Goal: Obtain resource: Download file/media

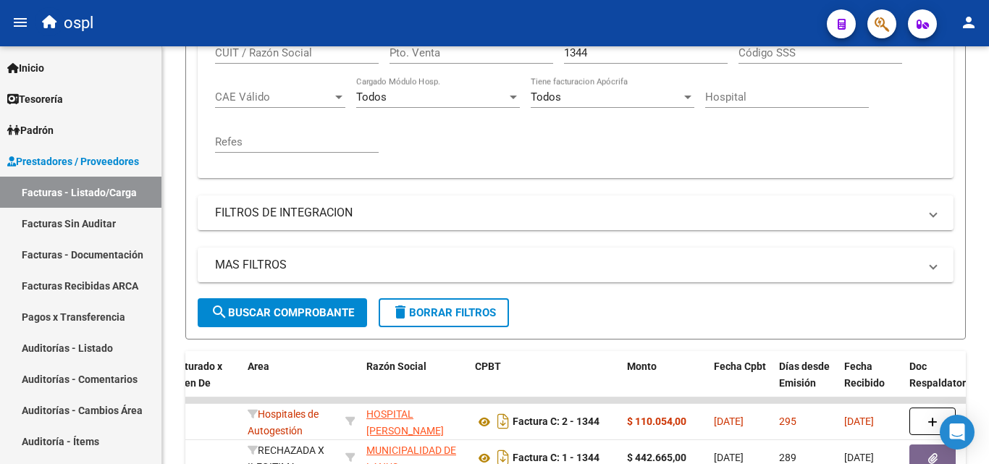
scroll to position [292, 0]
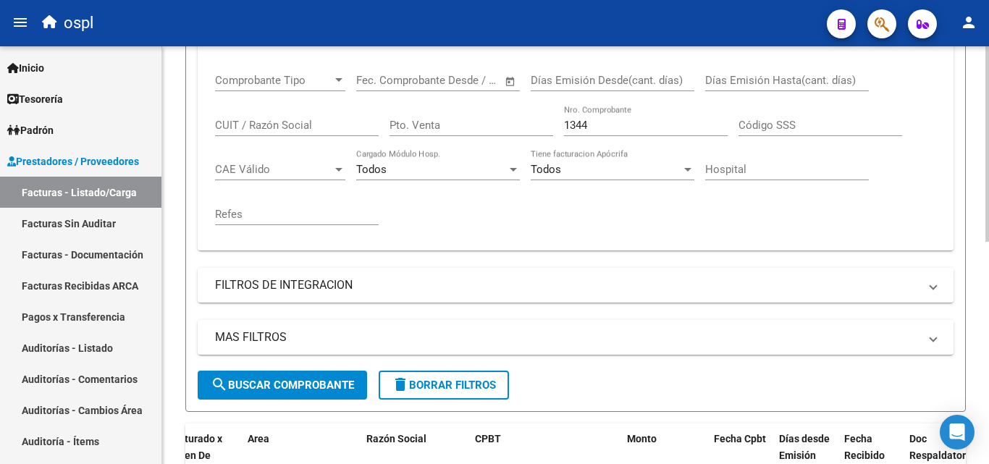
click at [604, 124] on input "1344" at bounding box center [646, 125] width 164 height 13
type input "1"
click at [604, 220] on div "Comprobante Tipo Comprobante Tipo Fecha inicio – Fecha fin Fec. Comprobante Des…" at bounding box center [575, 149] width 721 height 179
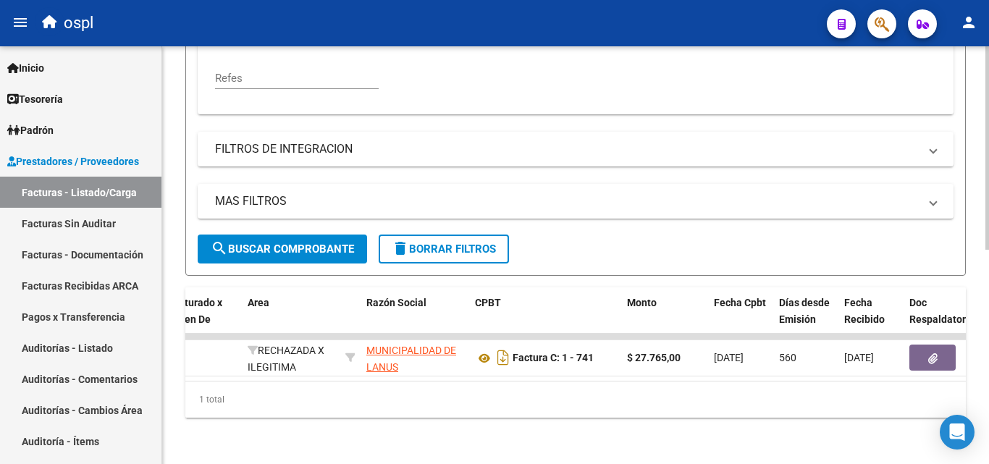
scroll to position [439, 0]
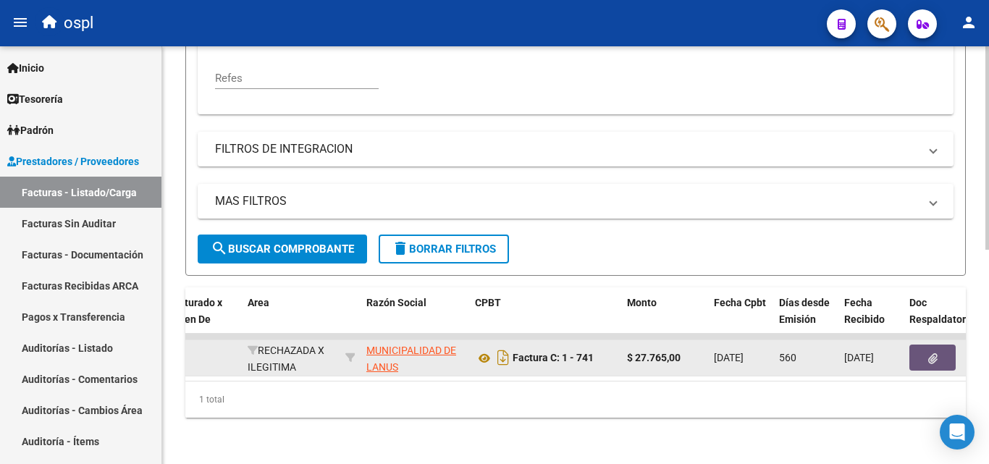
click at [921, 352] on button "button" at bounding box center [932, 358] width 46 height 26
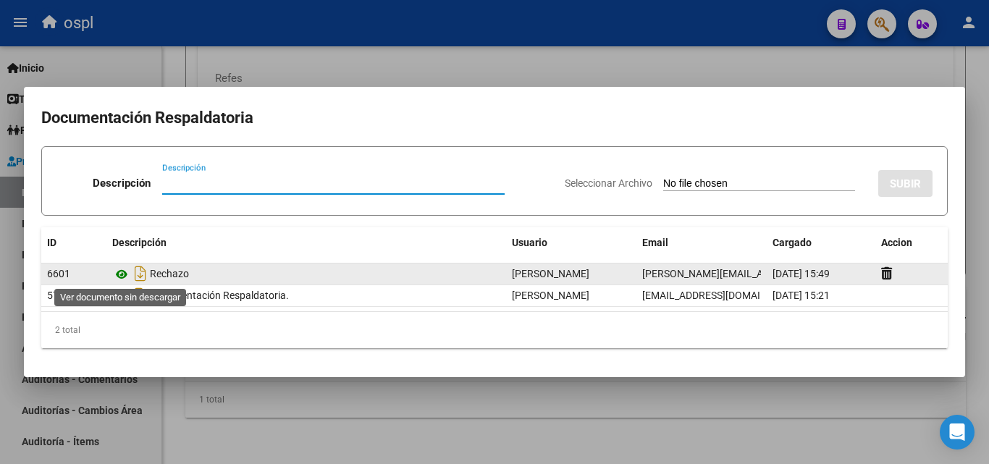
click at [121, 276] on icon at bounding box center [121, 274] width 19 height 17
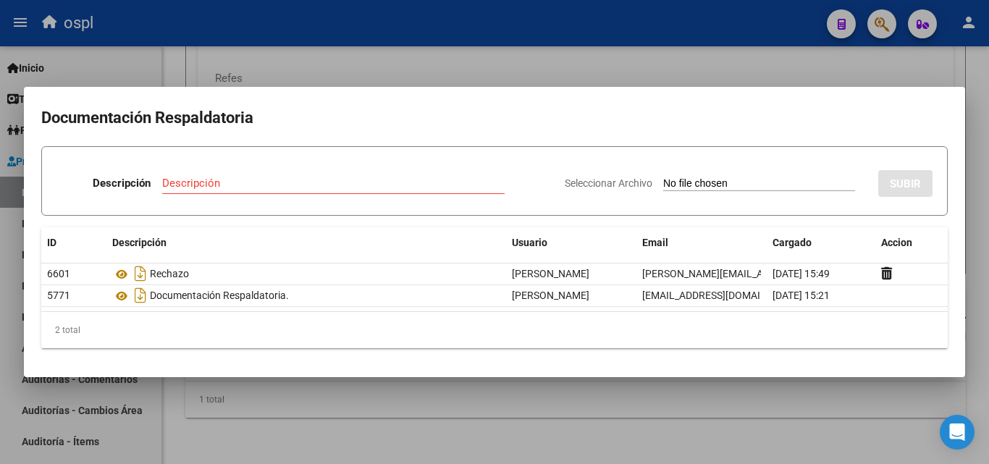
click at [443, 430] on div at bounding box center [494, 232] width 989 height 464
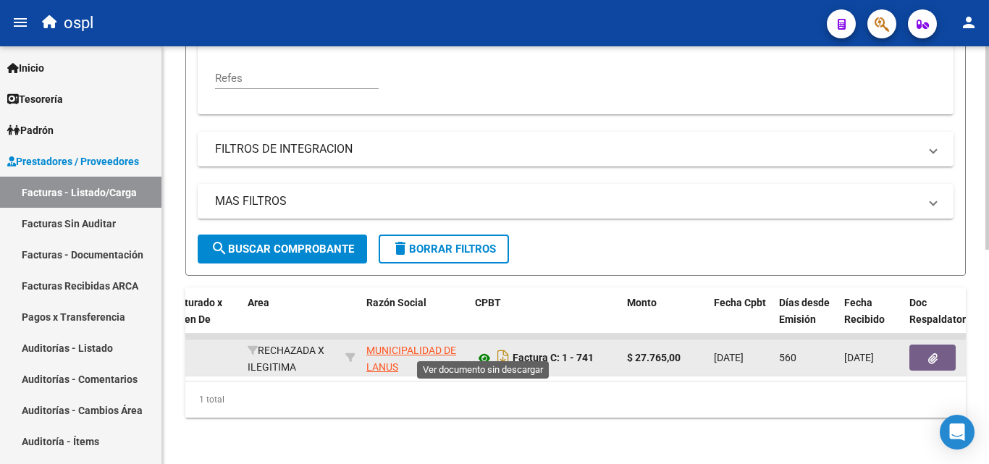
click at [483, 352] on icon at bounding box center [484, 358] width 19 height 17
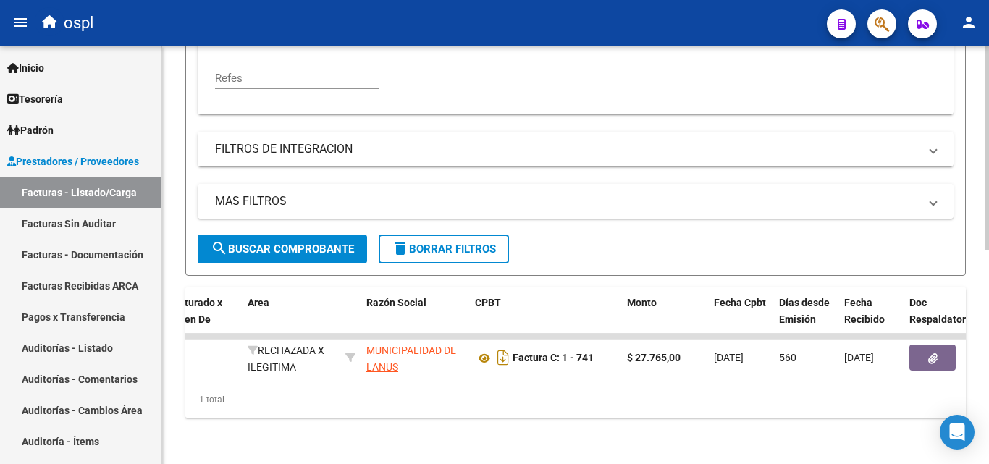
scroll to position [367, 0]
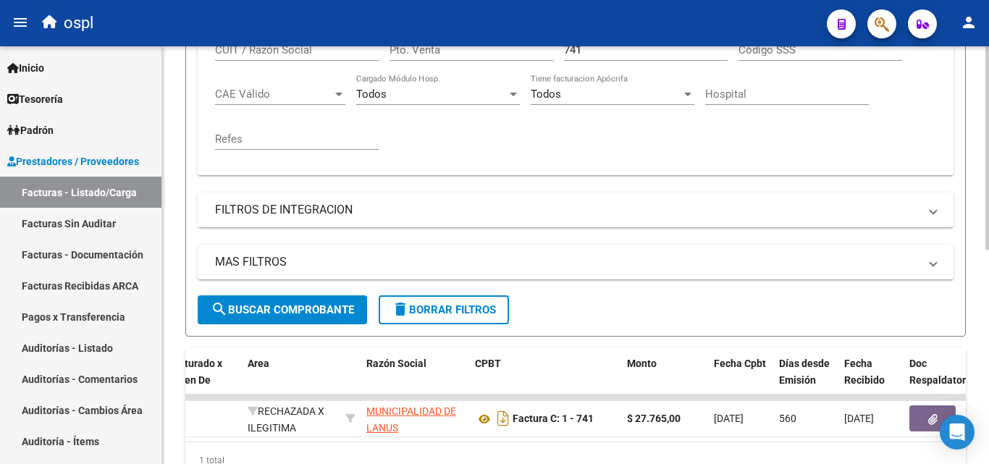
click at [620, 56] on input "741" at bounding box center [646, 49] width 164 height 13
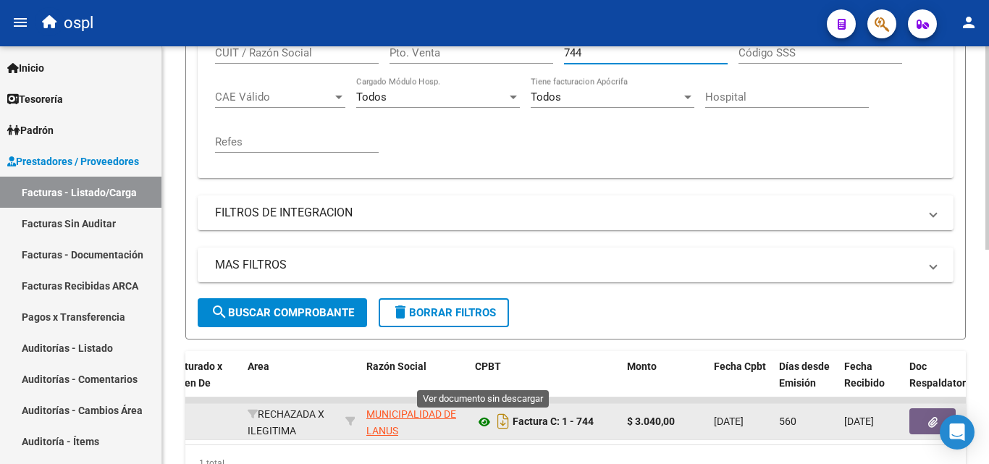
click at [481, 426] on icon at bounding box center [484, 421] width 19 height 17
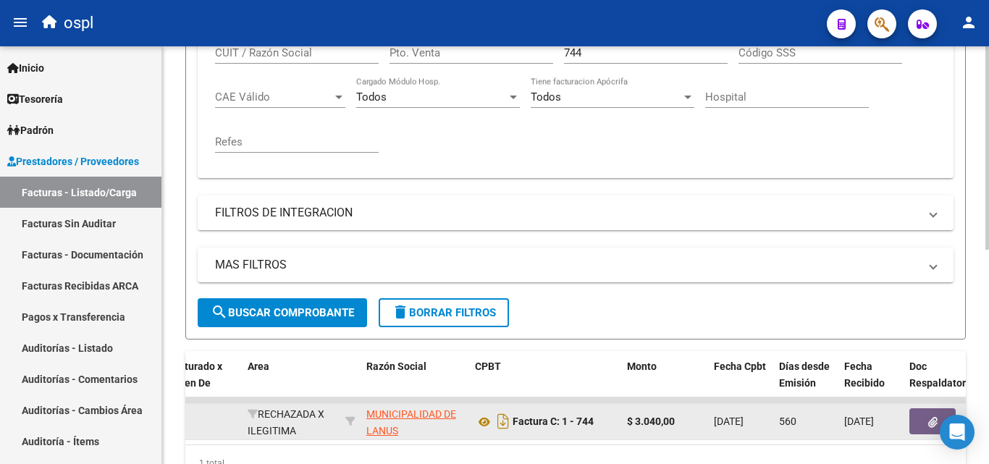
click at [916, 415] on button "button" at bounding box center [932, 421] width 46 height 26
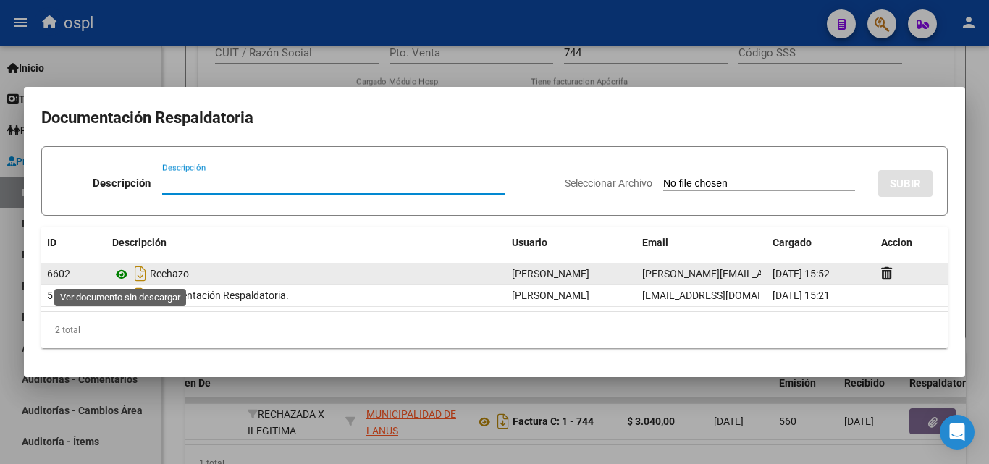
click at [119, 269] on icon at bounding box center [121, 274] width 19 height 17
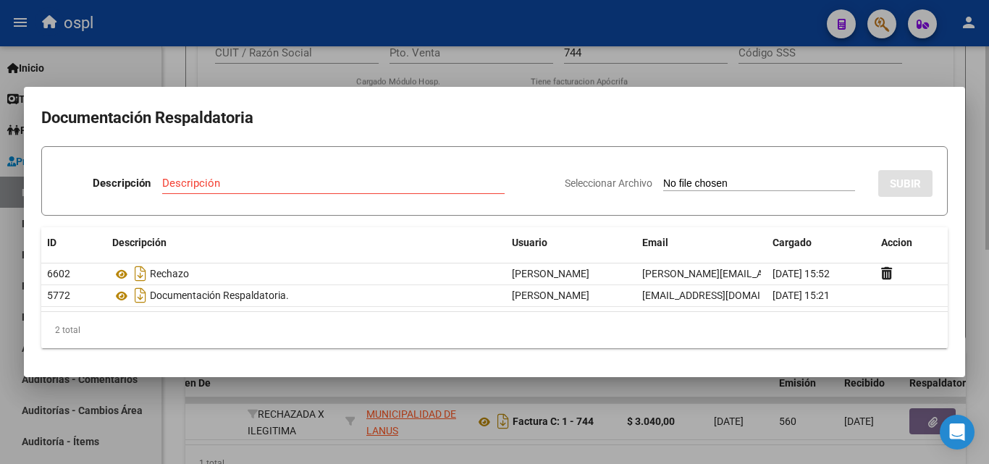
click at [651, 73] on div at bounding box center [494, 232] width 989 height 464
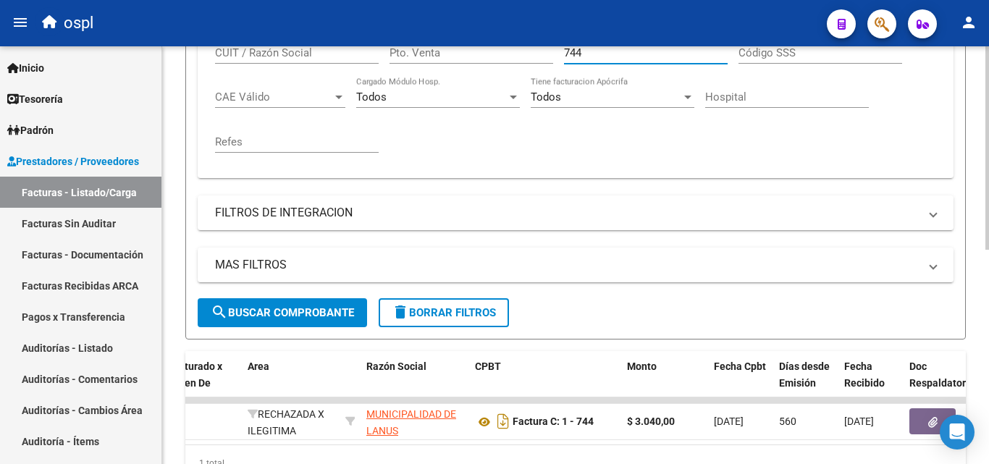
click at [605, 56] on input "744" at bounding box center [646, 52] width 164 height 13
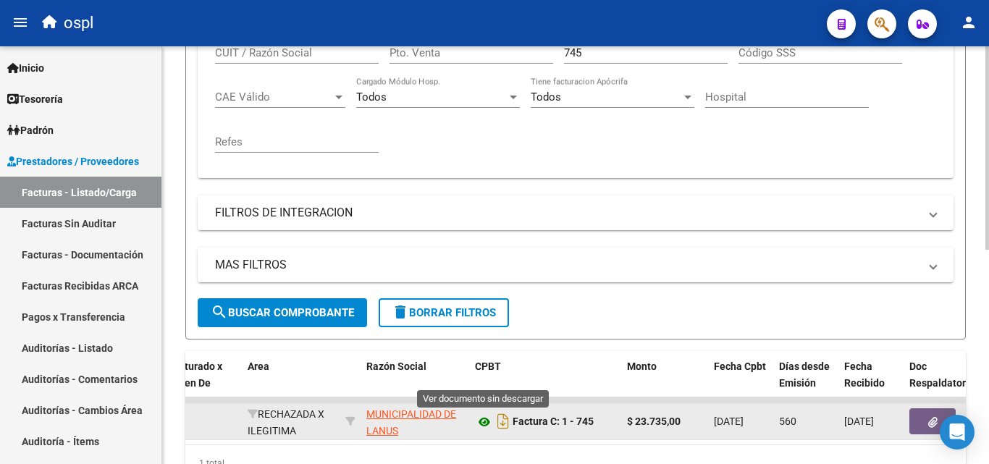
click at [485, 421] on icon at bounding box center [484, 421] width 19 height 17
click at [923, 420] on button "button" at bounding box center [932, 421] width 46 height 26
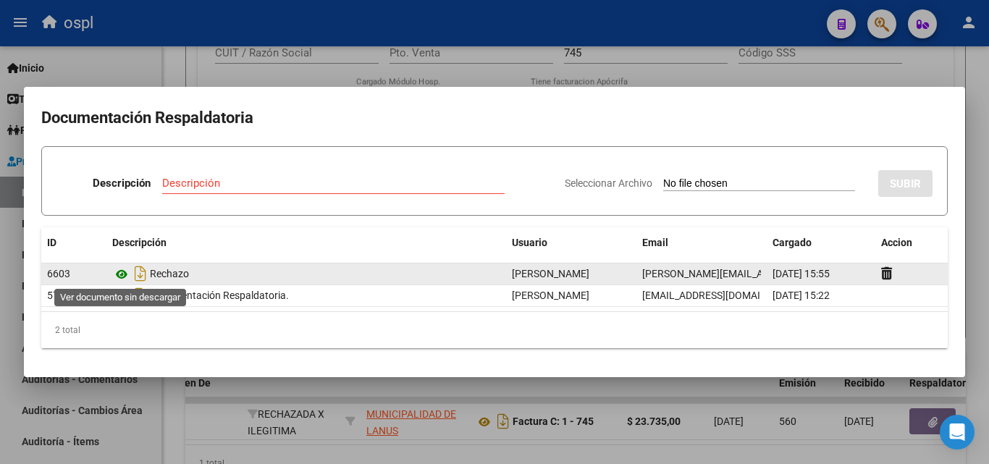
click at [124, 271] on icon at bounding box center [121, 274] width 19 height 17
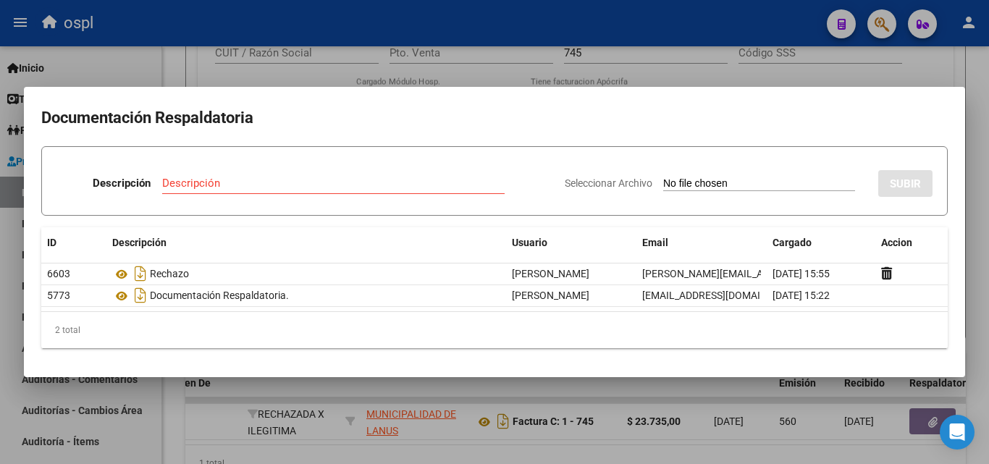
click at [625, 62] on div at bounding box center [494, 232] width 989 height 464
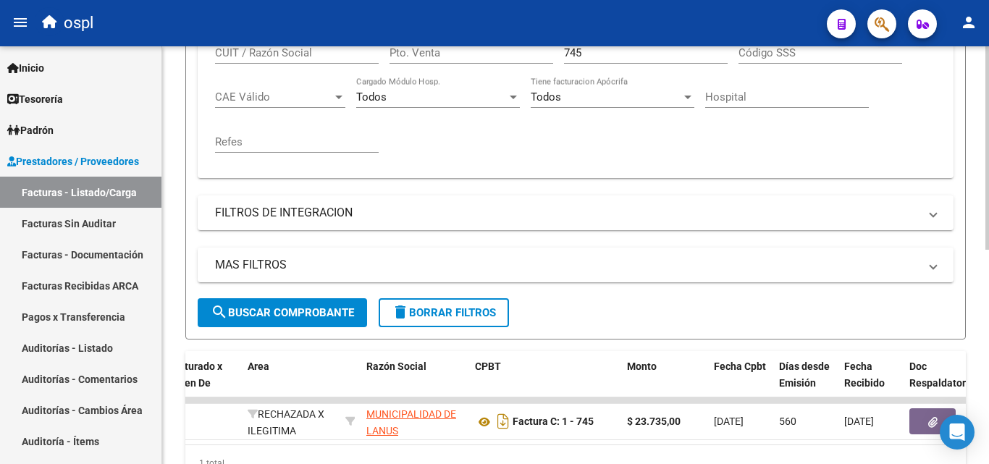
click at [601, 53] on input "745" at bounding box center [646, 52] width 164 height 13
type input "7"
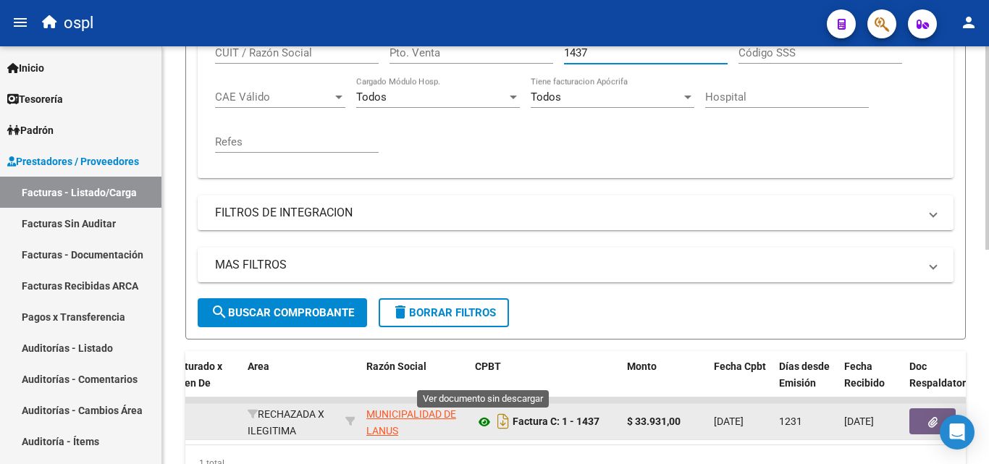
click at [484, 418] on icon at bounding box center [484, 421] width 19 height 17
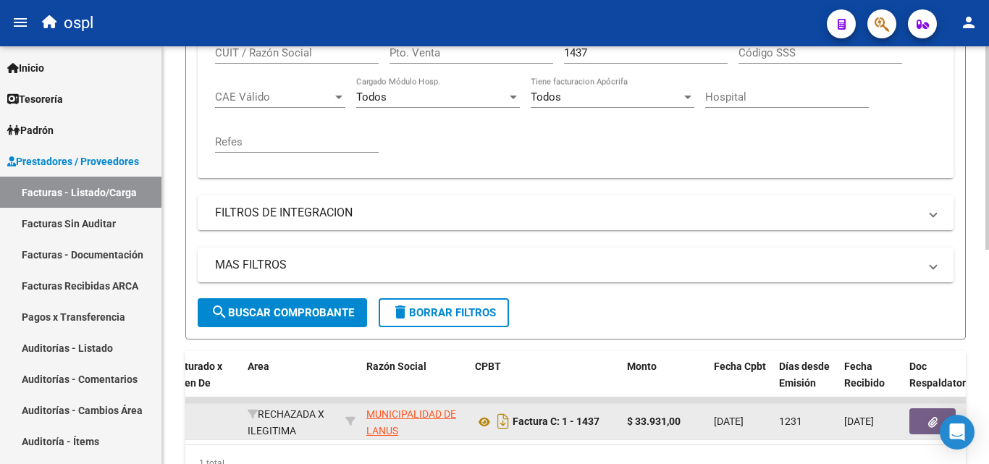
click at [919, 421] on button "button" at bounding box center [932, 421] width 46 height 26
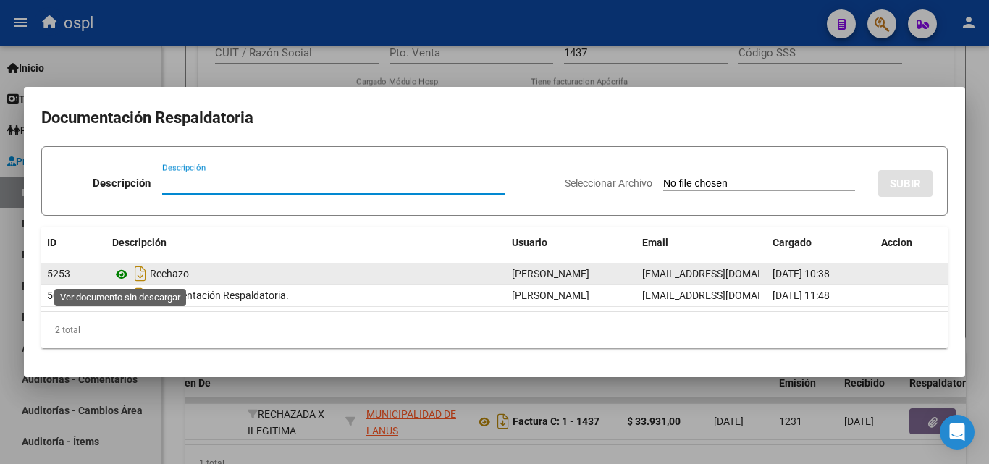
click at [124, 275] on icon at bounding box center [121, 274] width 19 height 17
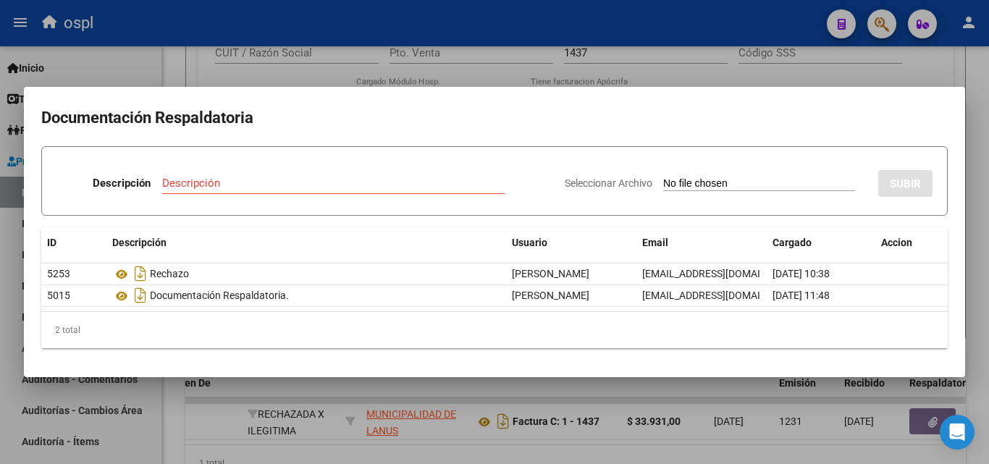
click at [633, 66] on div at bounding box center [494, 232] width 989 height 464
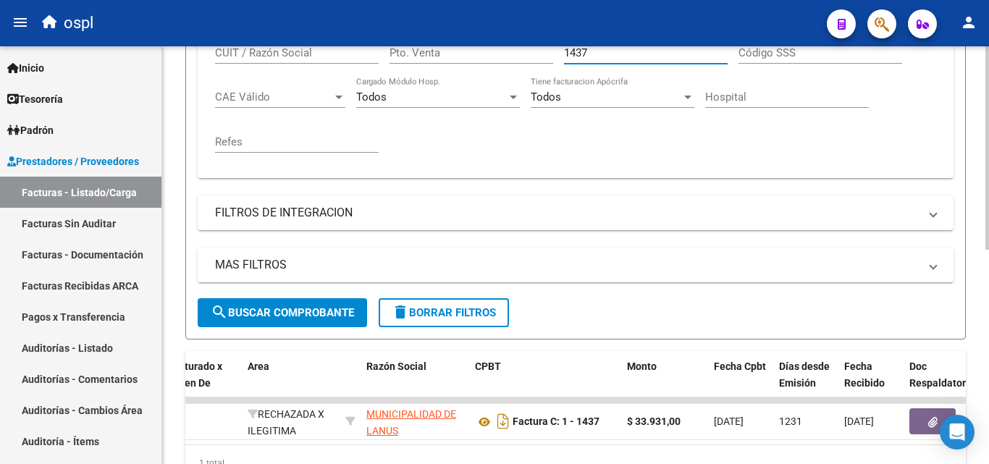
click at [601, 55] on input "1437" at bounding box center [646, 52] width 164 height 13
type input "1"
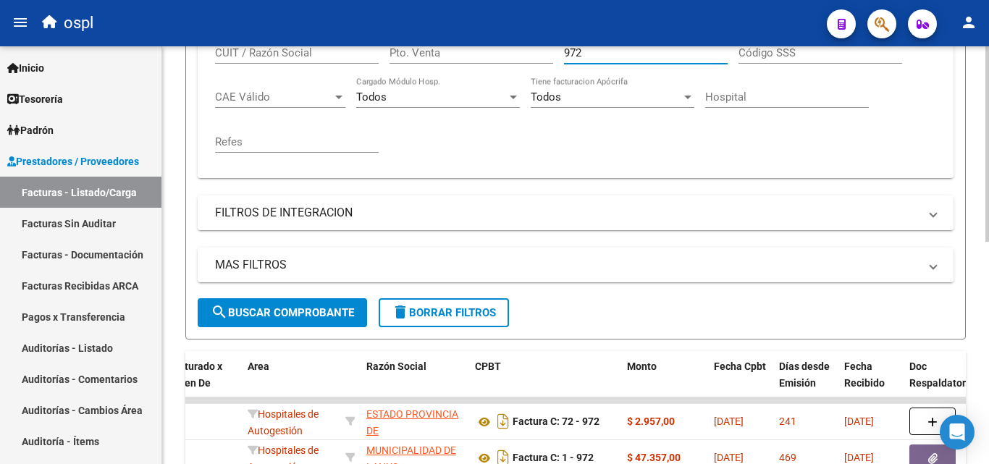
scroll to position [436, 0]
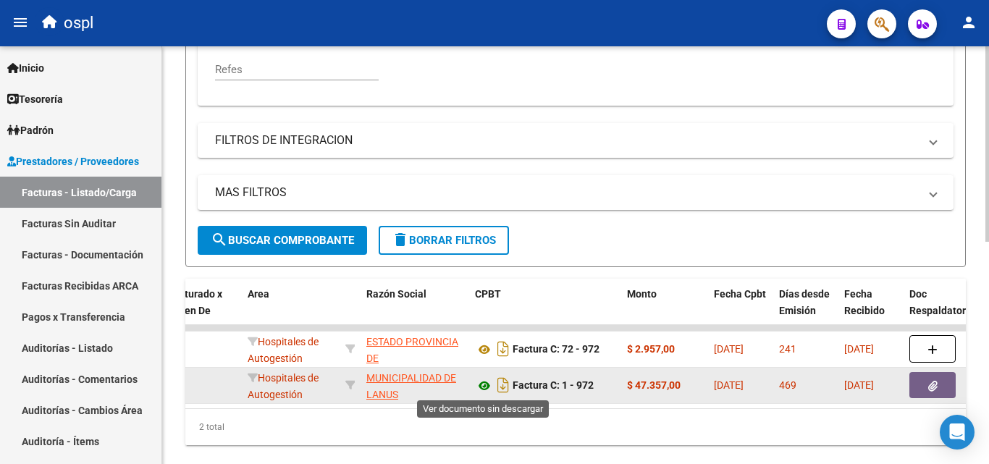
click at [478, 385] on icon at bounding box center [484, 385] width 19 height 17
click at [921, 388] on button "button" at bounding box center [932, 385] width 46 height 26
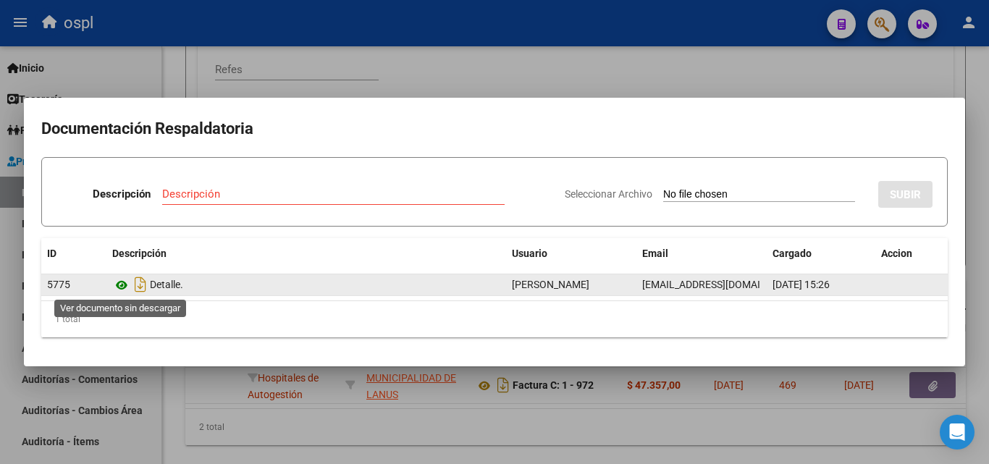
click at [118, 281] on icon at bounding box center [121, 284] width 19 height 17
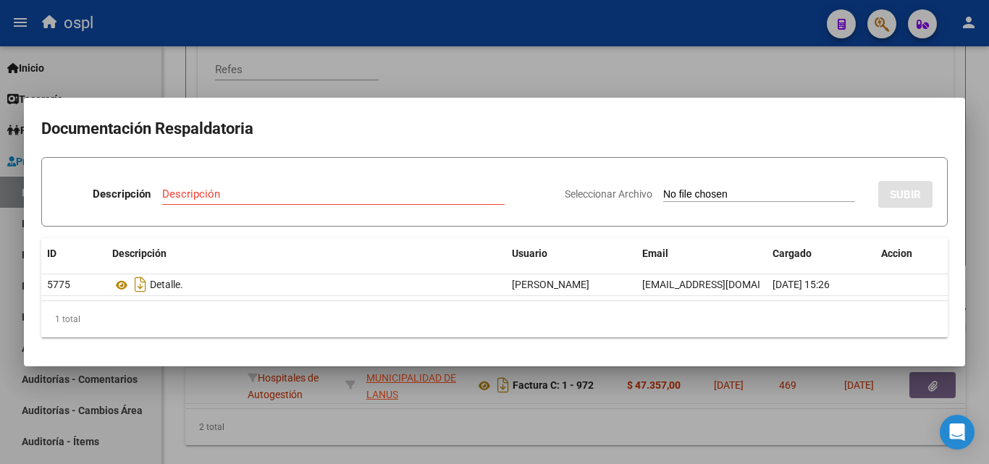
click at [591, 76] on div at bounding box center [494, 232] width 989 height 464
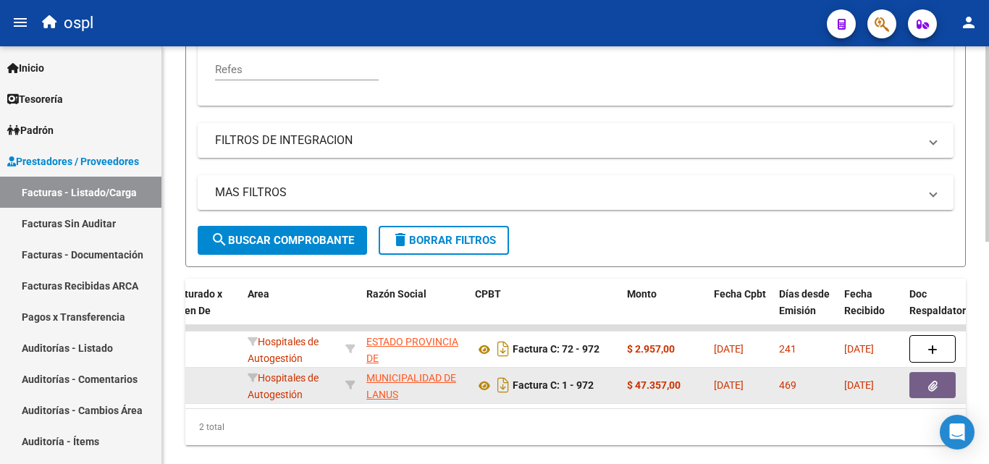
click at [911, 389] on button "button" at bounding box center [932, 385] width 46 height 26
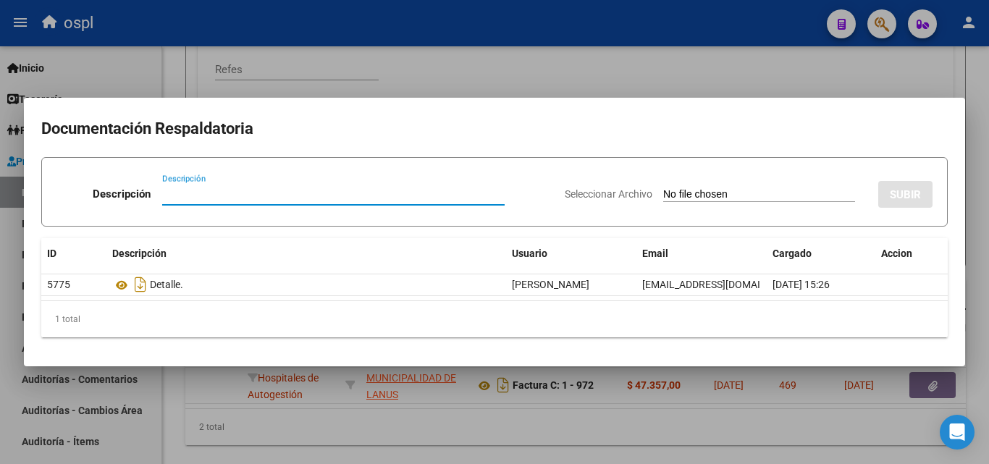
click at [426, 434] on div at bounding box center [494, 232] width 989 height 464
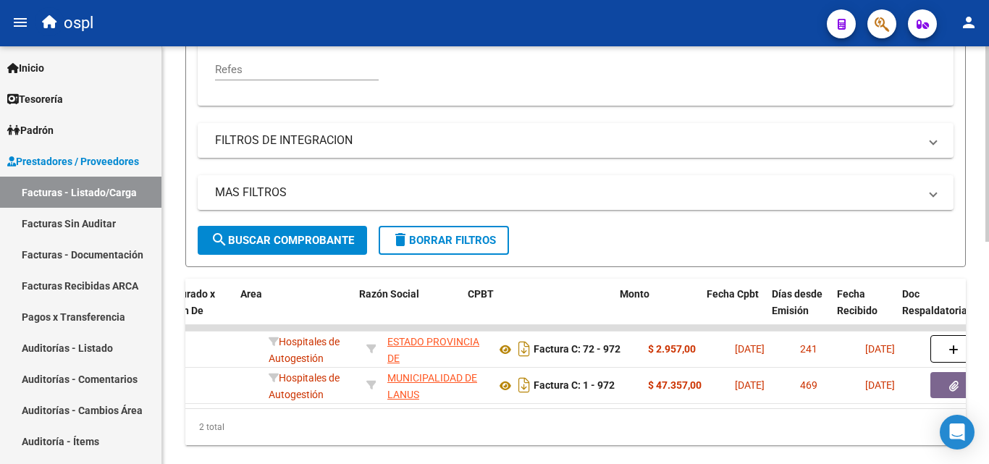
scroll to position [0, 272]
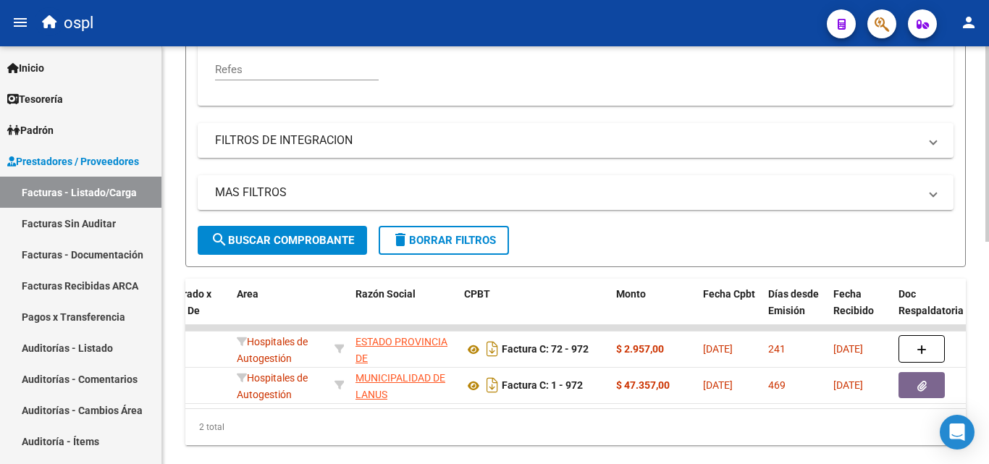
drag, startPoint x: 370, startPoint y: 420, endPoint x: 394, endPoint y: 421, distance: 23.9
click at [394, 421] on div "2 total" at bounding box center [575, 427] width 780 height 36
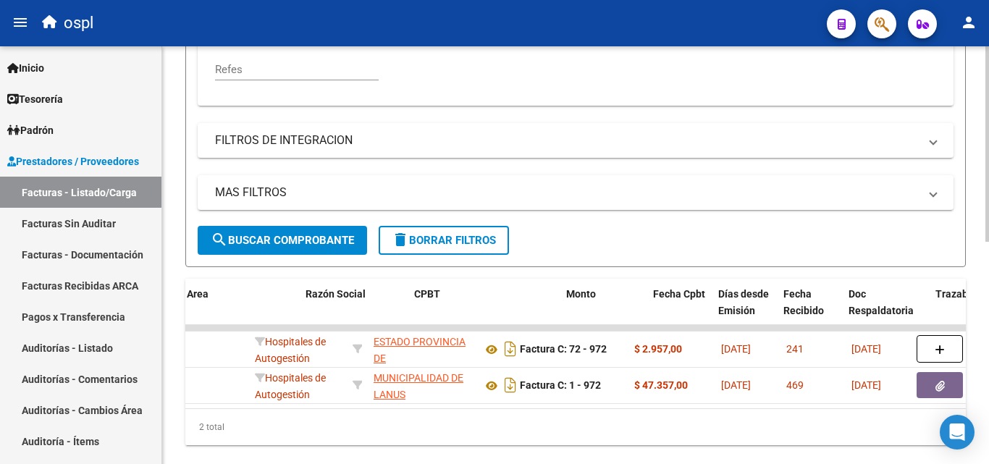
scroll to position [0, 329]
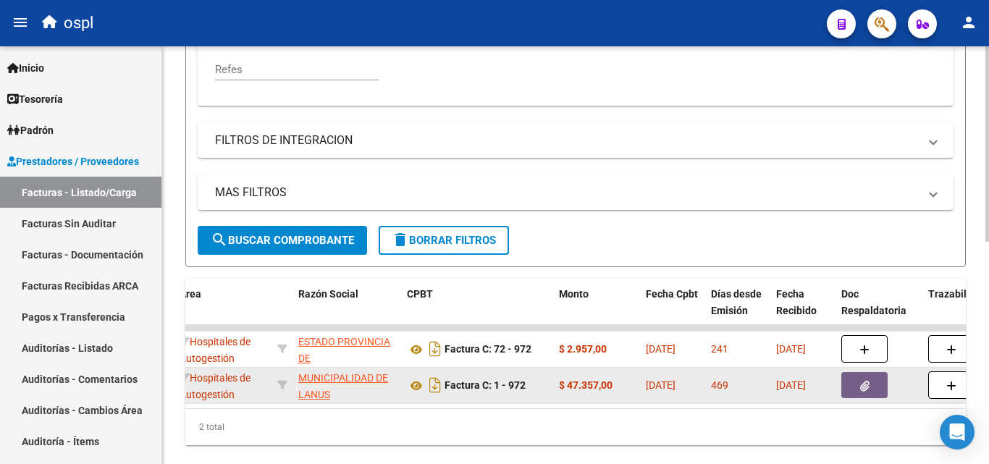
click at [872, 386] on button "button" at bounding box center [864, 385] width 46 height 26
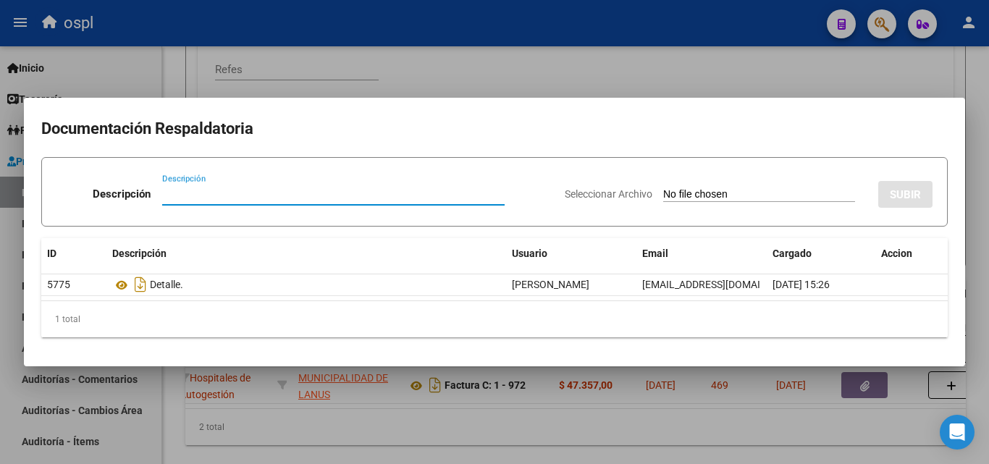
click at [337, 410] on div at bounding box center [494, 232] width 989 height 464
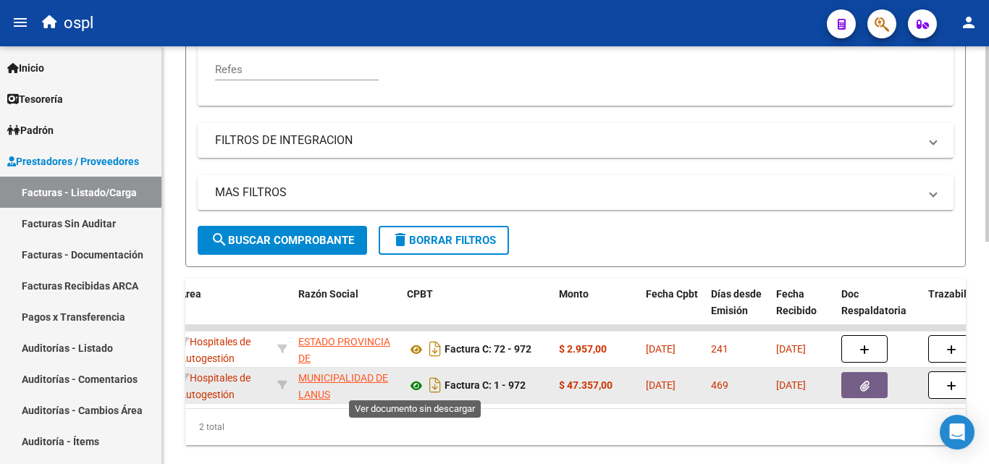
click at [413, 381] on icon at bounding box center [416, 385] width 19 height 17
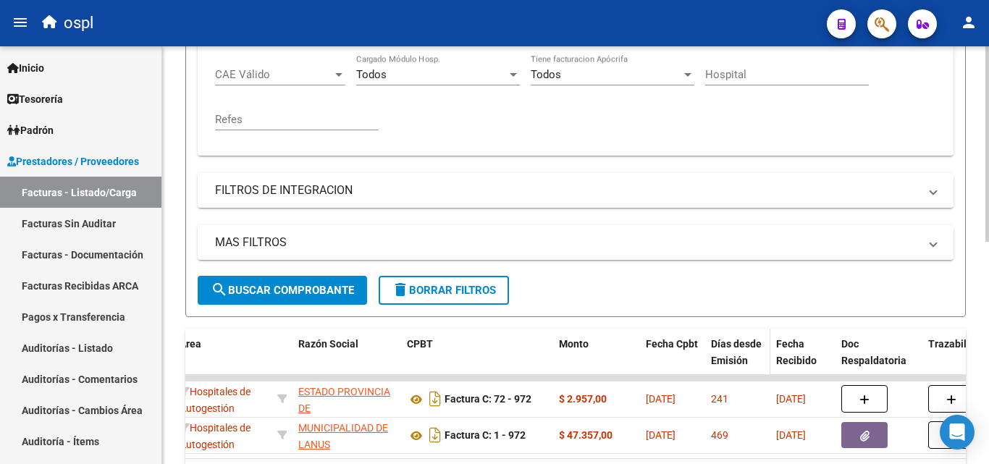
scroll to position [364, 0]
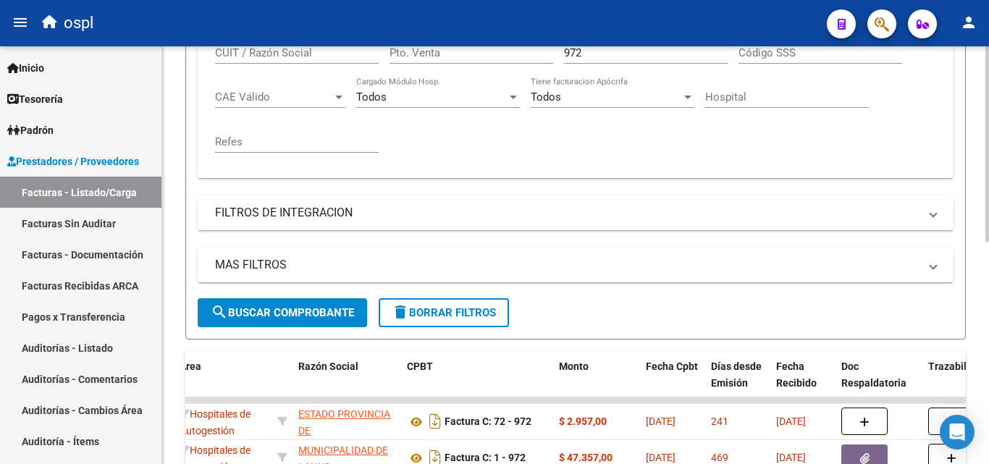
click at [593, 58] on input "972" at bounding box center [646, 52] width 164 height 13
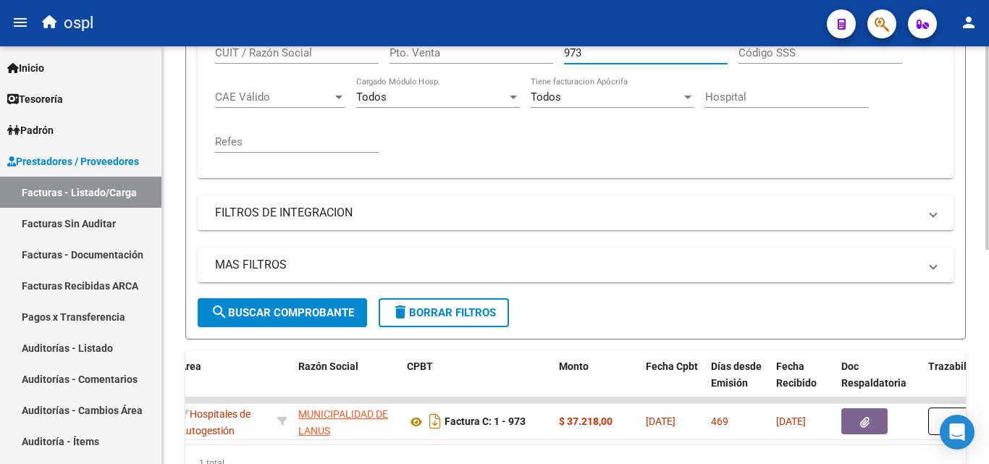
scroll to position [436, 0]
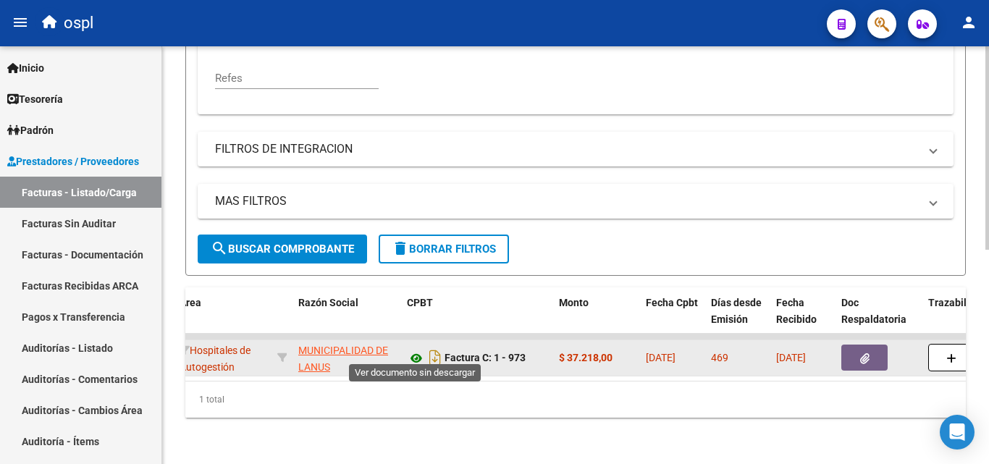
click at [422, 352] on icon at bounding box center [416, 358] width 19 height 17
click at [852, 345] on button "button" at bounding box center [864, 358] width 46 height 26
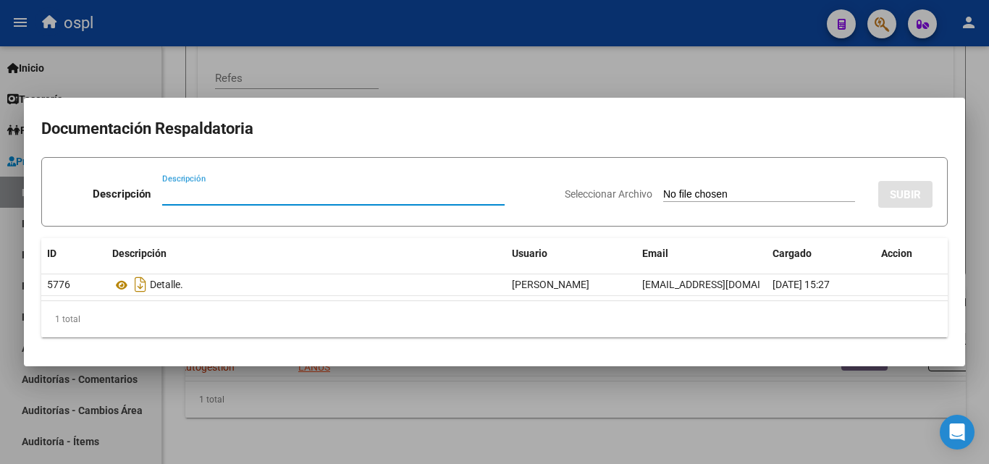
click at [432, 83] on div at bounding box center [494, 232] width 989 height 464
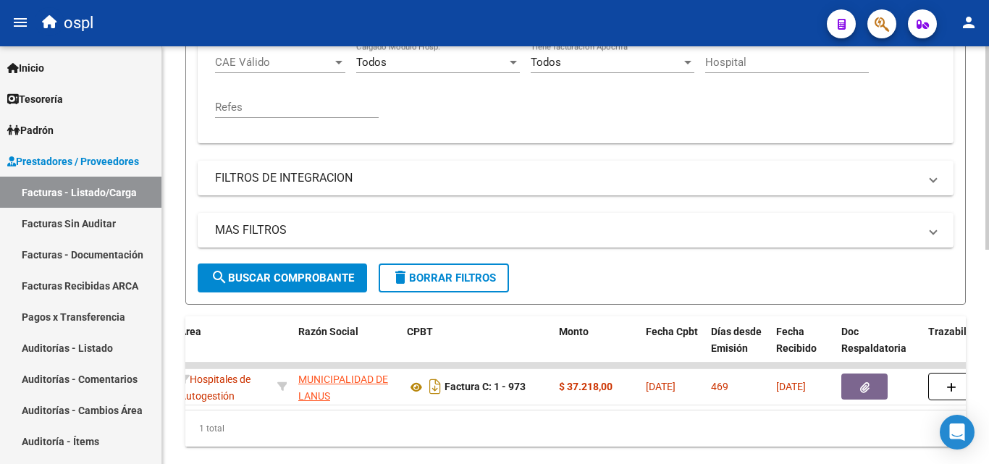
scroll to position [364, 0]
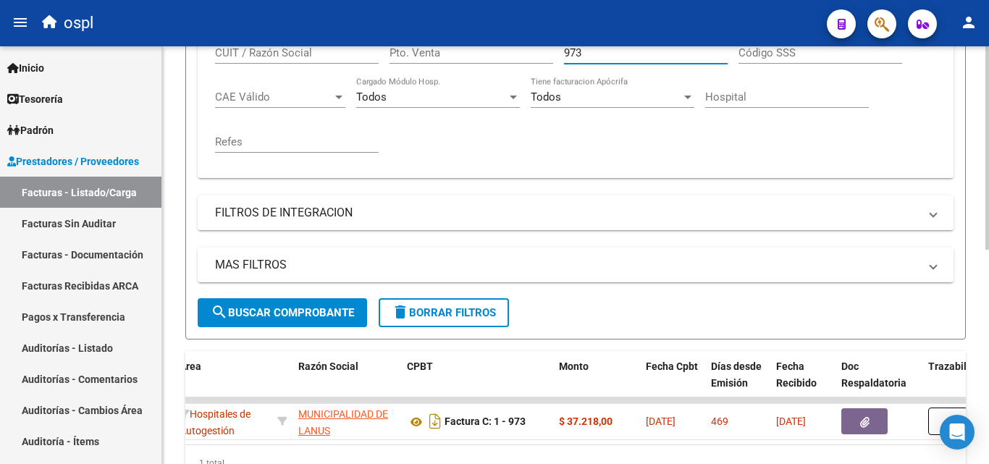
click at [604, 51] on input "973" at bounding box center [646, 52] width 164 height 13
type input "9"
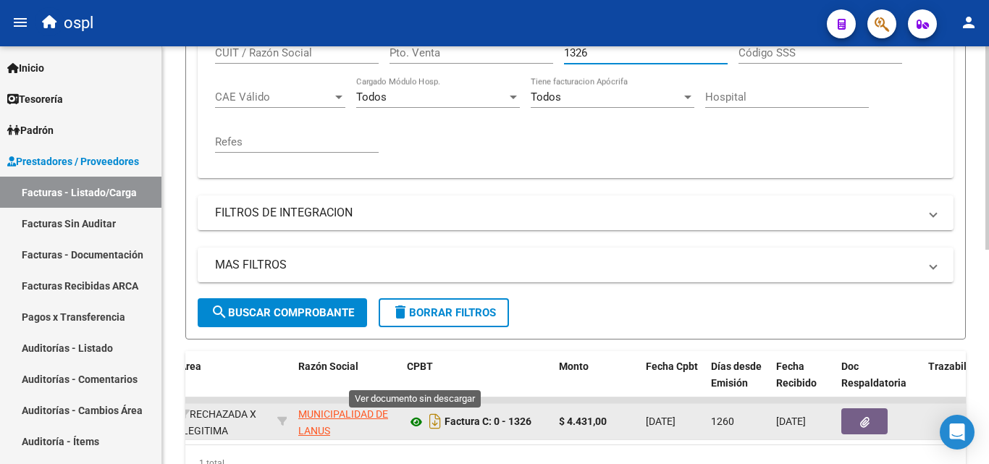
click at [420, 420] on icon at bounding box center [416, 421] width 19 height 17
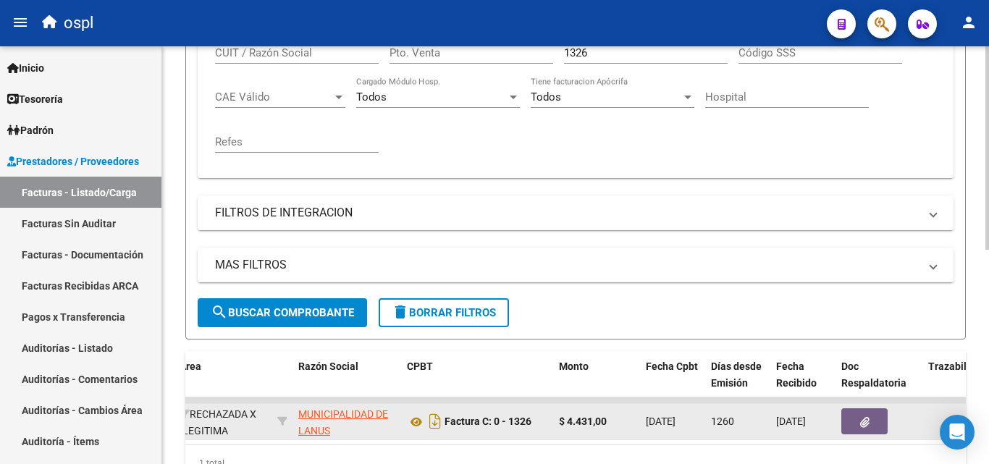
click at [851, 415] on button "button" at bounding box center [864, 421] width 46 height 26
click at [869, 421] on icon "button" at bounding box center [864, 422] width 9 height 11
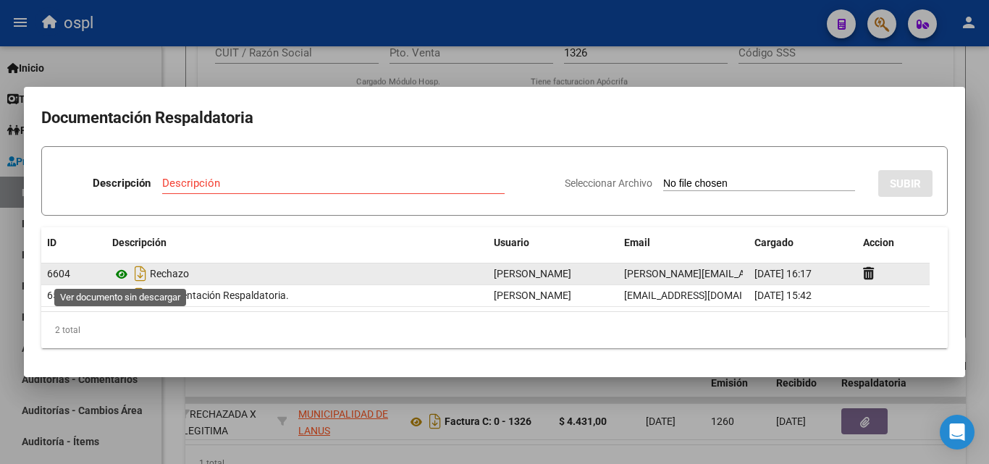
click at [122, 276] on icon at bounding box center [121, 274] width 19 height 17
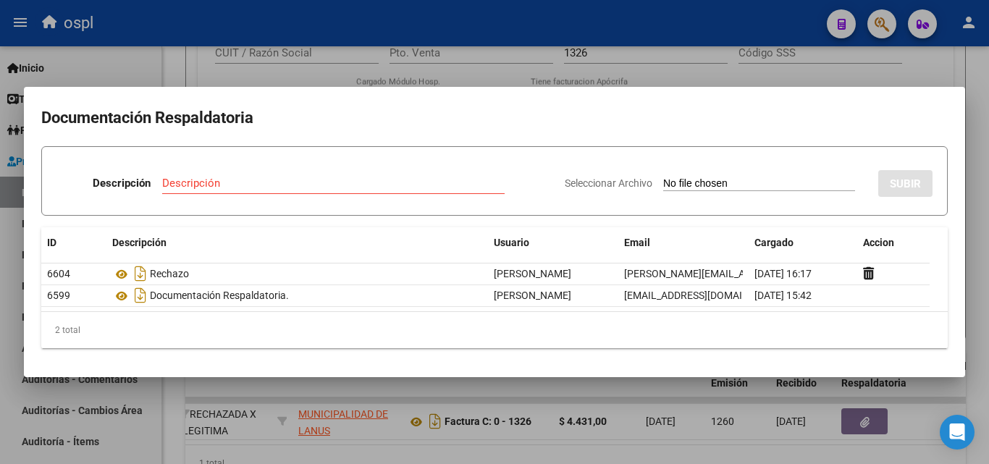
click at [779, 72] on div at bounding box center [494, 232] width 989 height 464
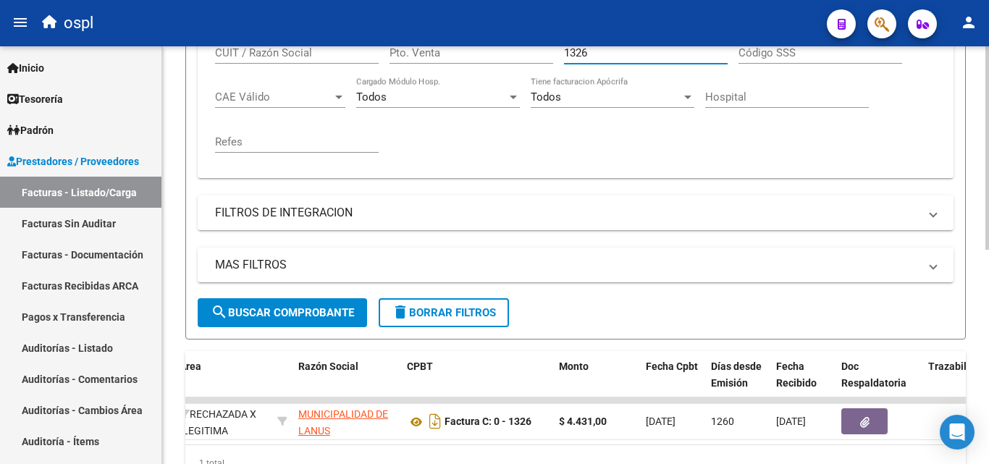
click at [600, 56] on input "1326" at bounding box center [646, 52] width 164 height 13
type input "1"
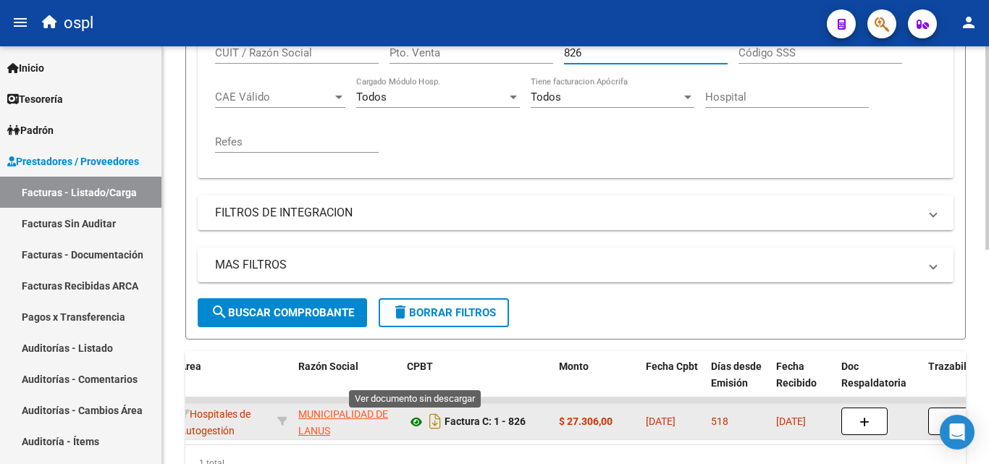
click at [418, 426] on icon at bounding box center [416, 421] width 19 height 17
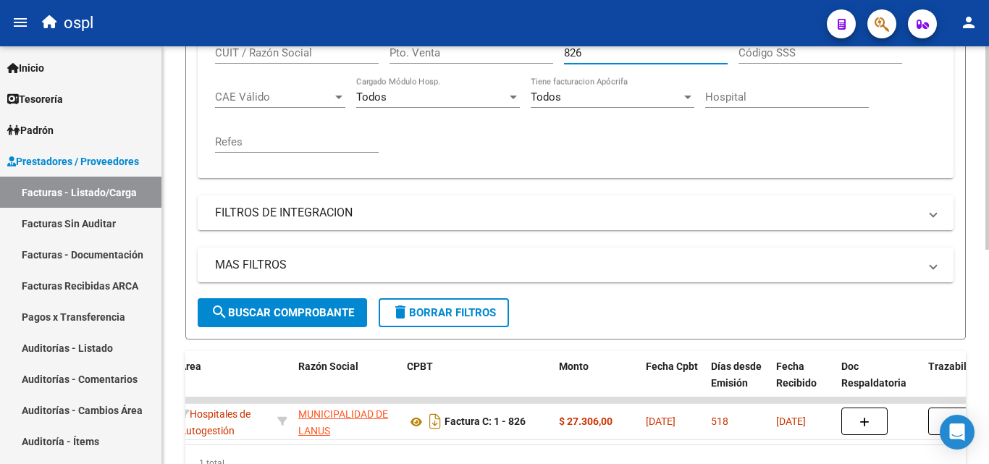
click at [586, 55] on input "826" at bounding box center [646, 52] width 164 height 13
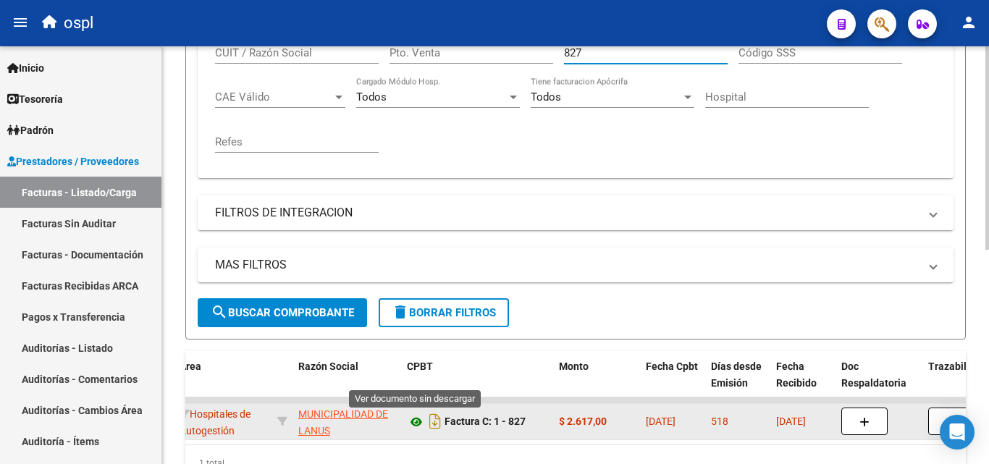
click at [421, 426] on icon at bounding box center [416, 421] width 19 height 17
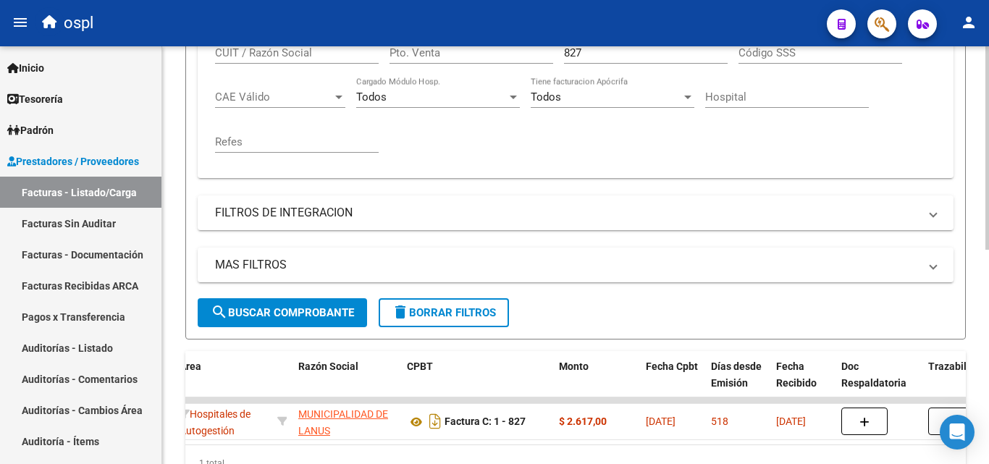
click at [602, 47] on input "827" at bounding box center [646, 52] width 164 height 13
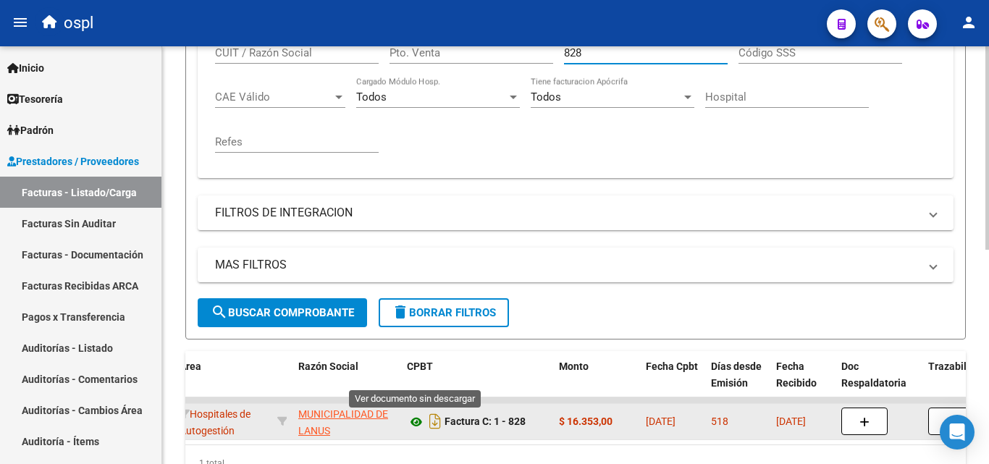
click at [418, 423] on icon at bounding box center [416, 421] width 19 height 17
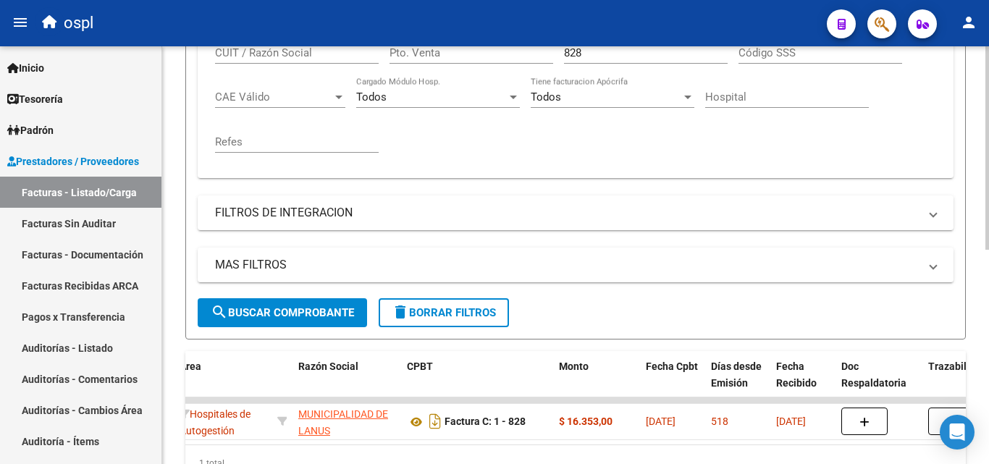
click at [588, 58] on input "828" at bounding box center [646, 52] width 164 height 13
type input "8"
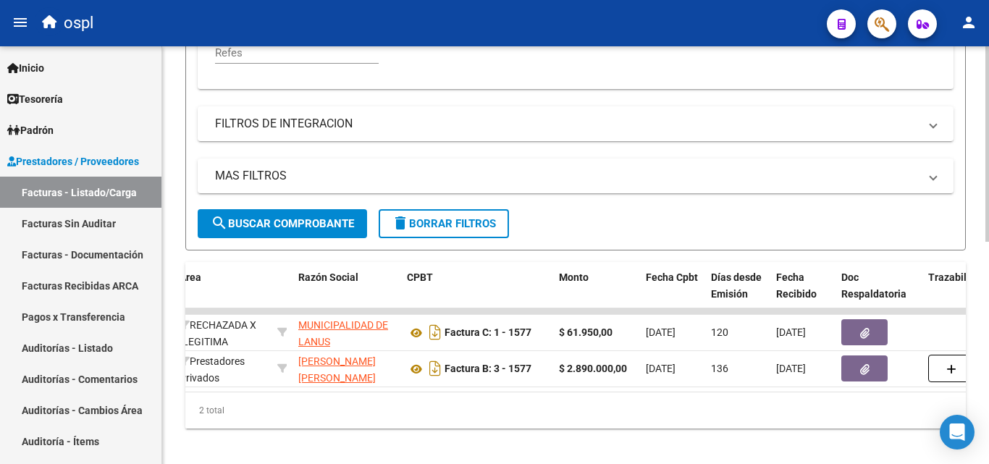
scroll to position [476, 0]
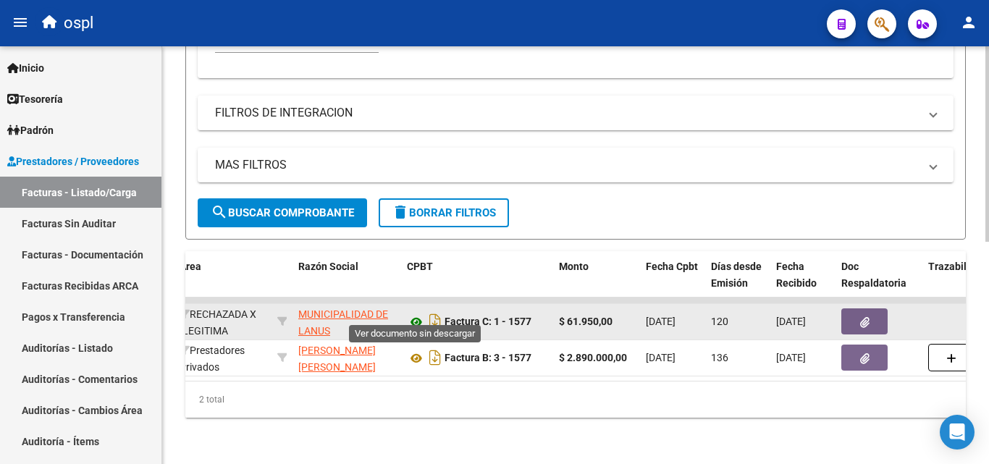
click at [420, 313] on icon at bounding box center [416, 321] width 19 height 17
click at [862, 317] on icon "button" at bounding box center [864, 322] width 9 height 11
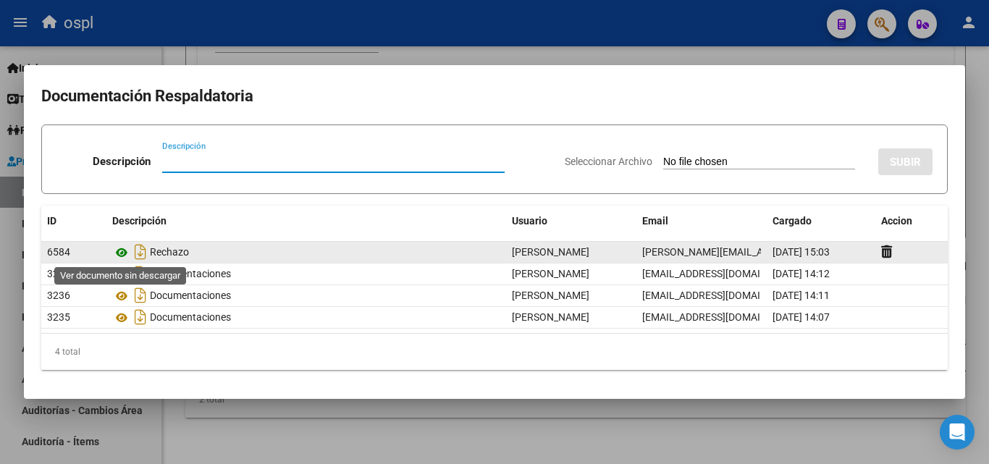
click at [127, 253] on icon at bounding box center [121, 252] width 19 height 17
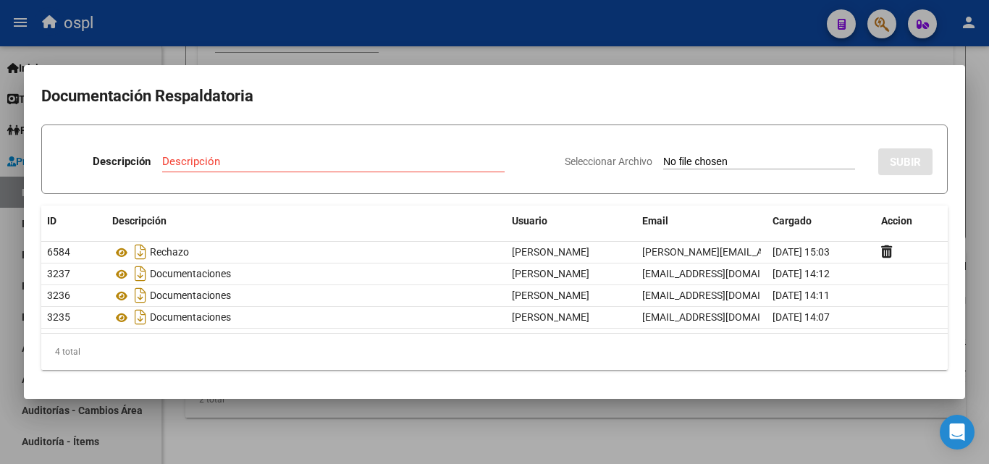
click at [617, 54] on div at bounding box center [494, 232] width 989 height 464
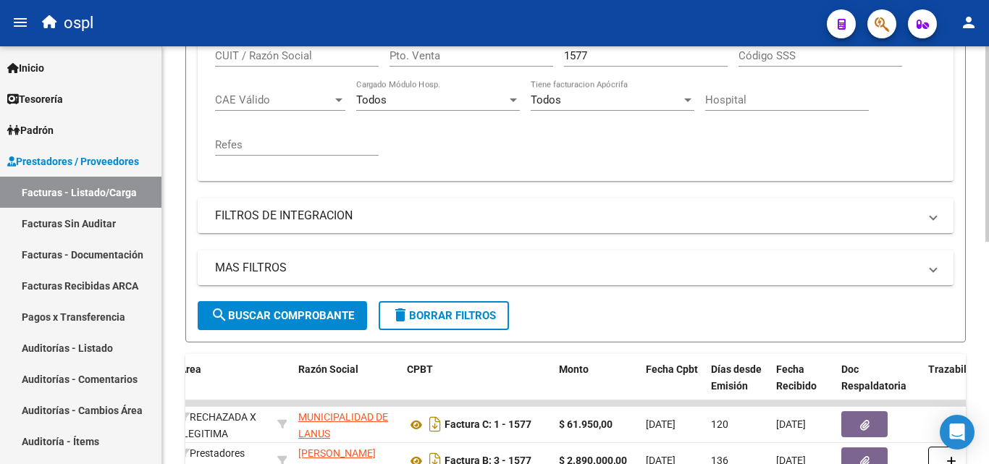
scroll to position [331, 0]
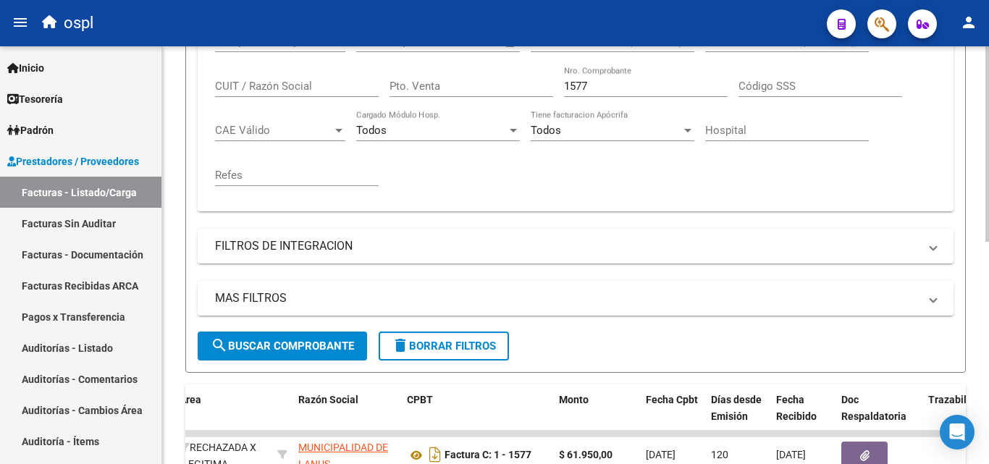
click at [620, 78] on div "1577 Nro. Comprobante" at bounding box center [646, 81] width 164 height 31
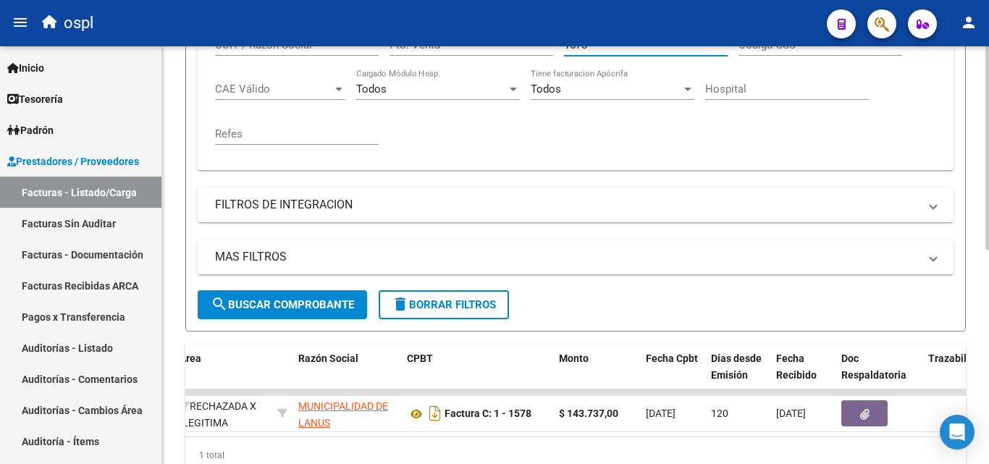
scroll to position [403, 0]
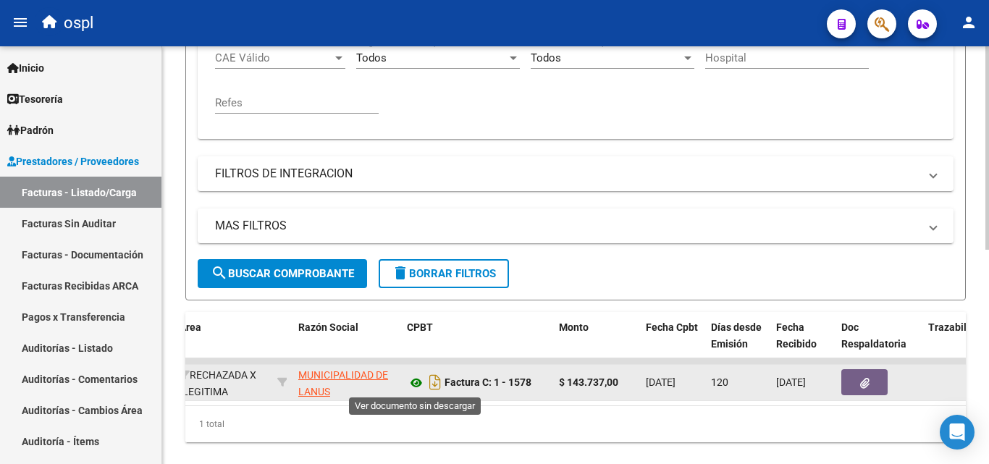
click at [414, 379] on icon at bounding box center [416, 382] width 19 height 17
click at [861, 383] on icon "button" at bounding box center [864, 383] width 9 height 11
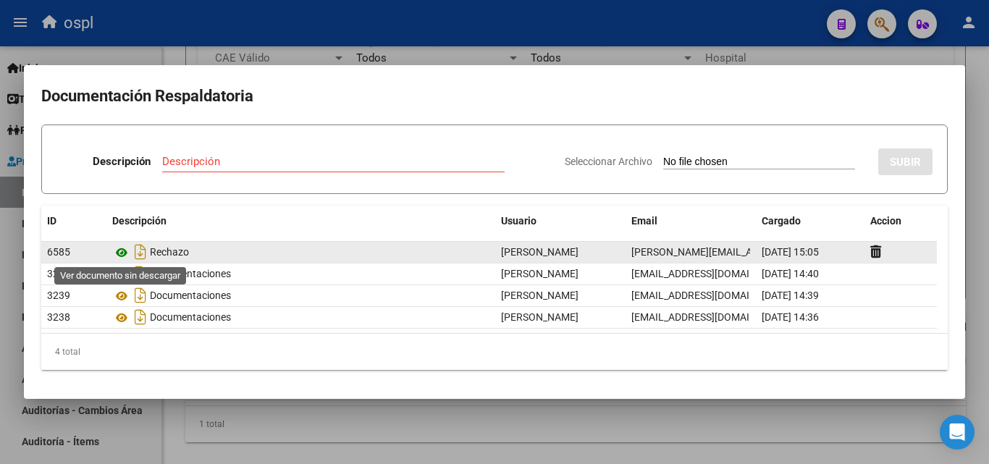
click at [125, 253] on icon at bounding box center [121, 252] width 19 height 17
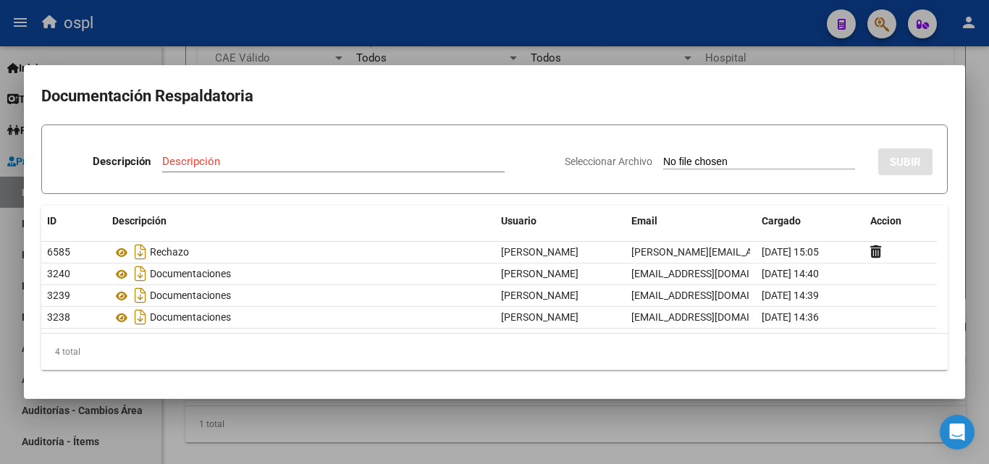
click at [650, 58] on div at bounding box center [494, 232] width 989 height 464
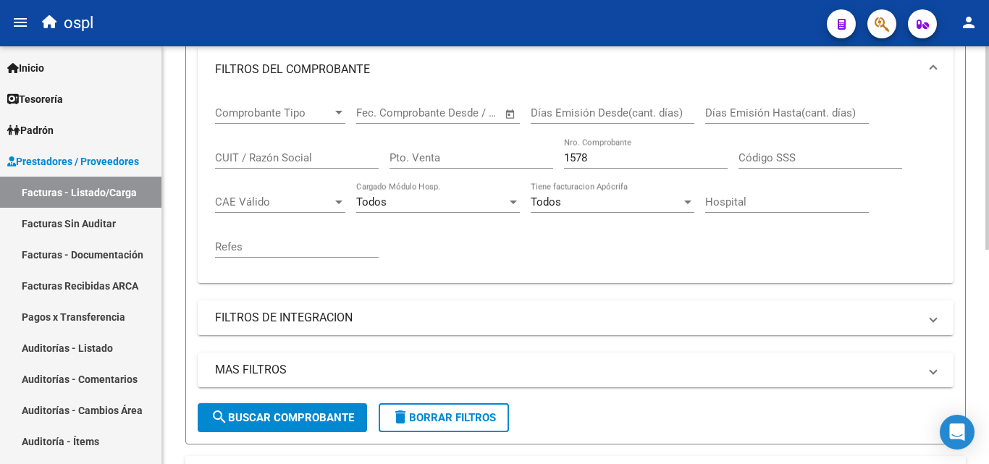
scroll to position [258, 0]
click at [601, 152] on input "1578" at bounding box center [646, 158] width 164 height 13
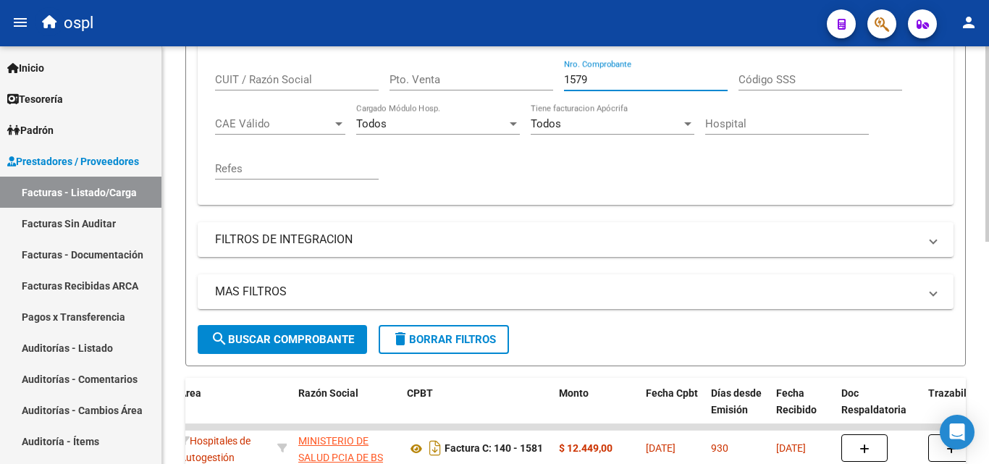
scroll to position [403, 0]
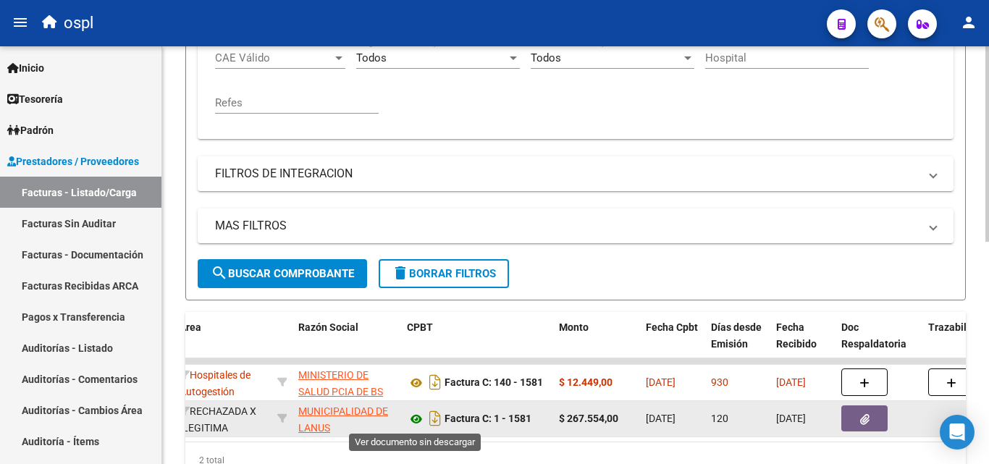
click at [410, 418] on icon at bounding box center [416, 418] width 19 height 17
click at [865, 417] on icon "button" at bounding box center [864, 419] width 9 height 11
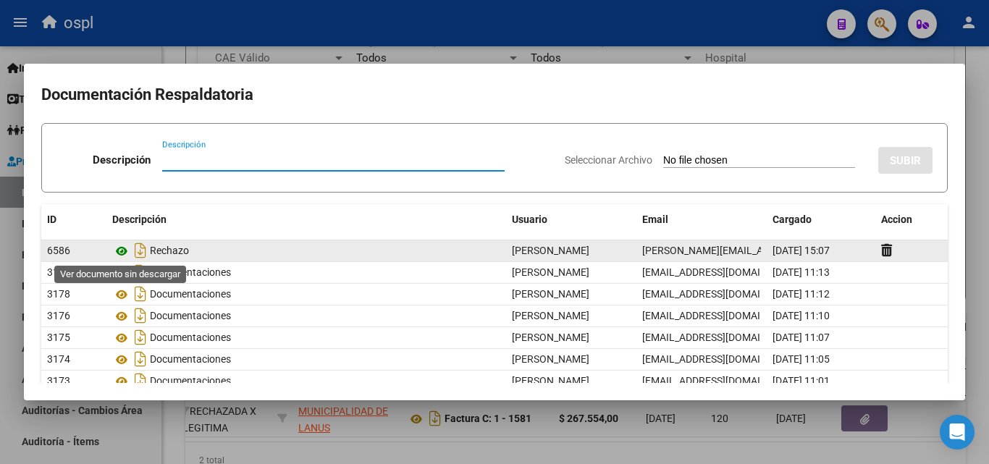
click at [126, 245] on icon at bounding box center [121, 250] width 19 height 17
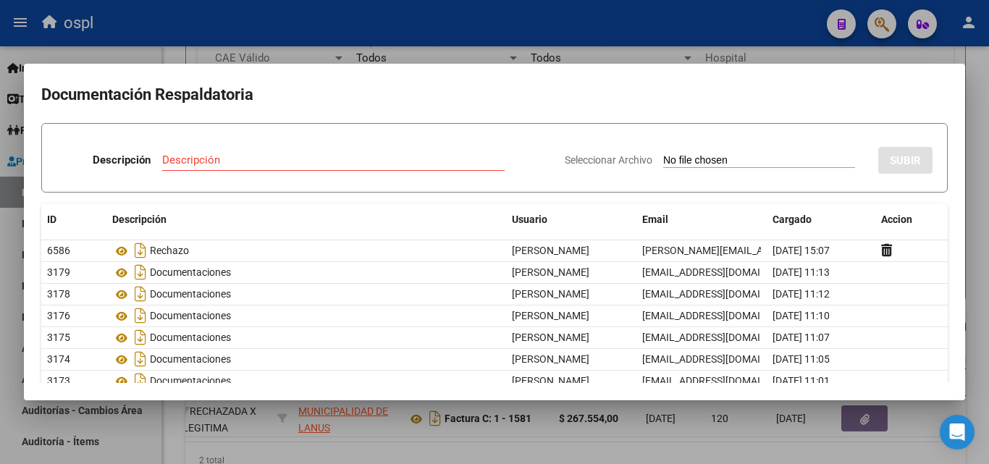
click at [638, 61] on div at bounding box center [494, 232] width 989 height 464
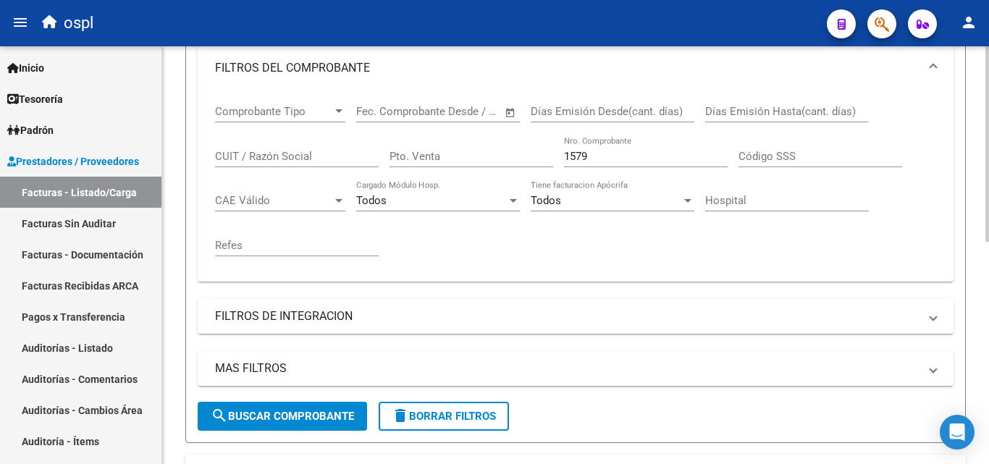
scroll to position [258, 0]
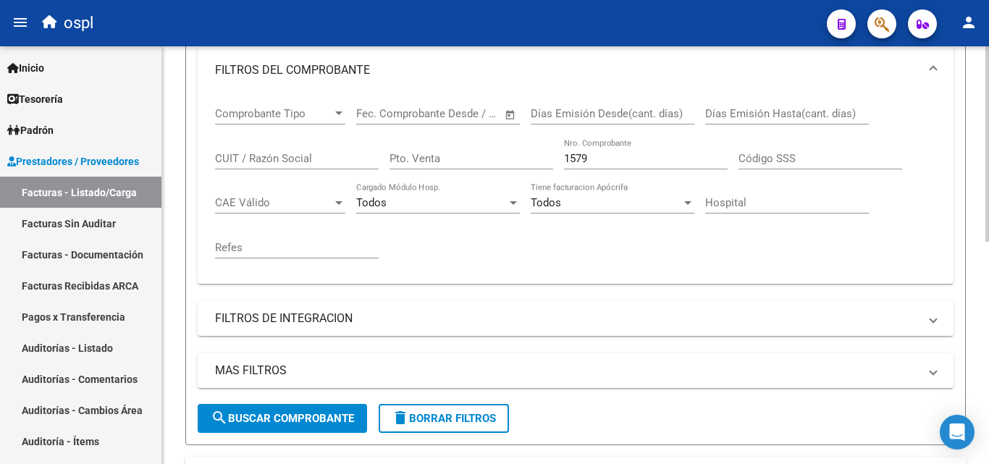
click at [596, 161] on input "1579" at bounding box center [646, 158] width 164 height 13
click at [600, 223] on div "Todos Tiene facturacion Apócrifa" at bounding box center [613, 204] width 164 height 45
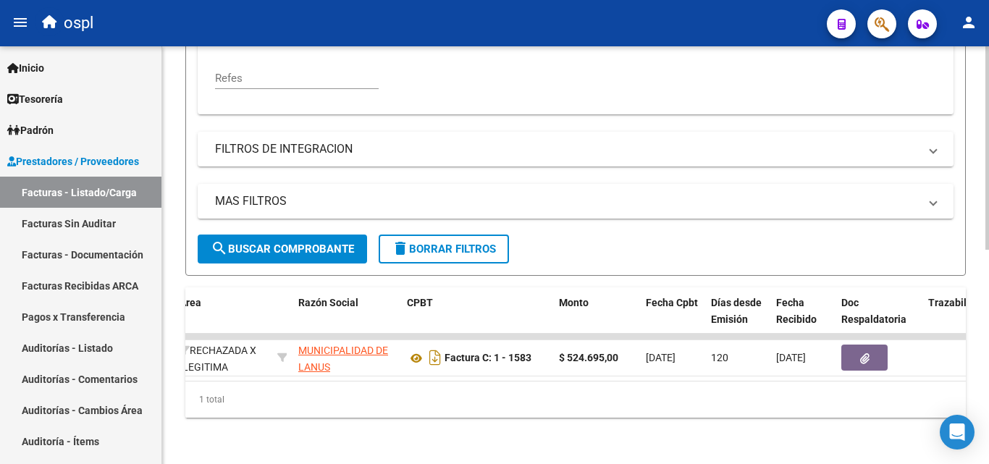
scroll to position [439, 0]
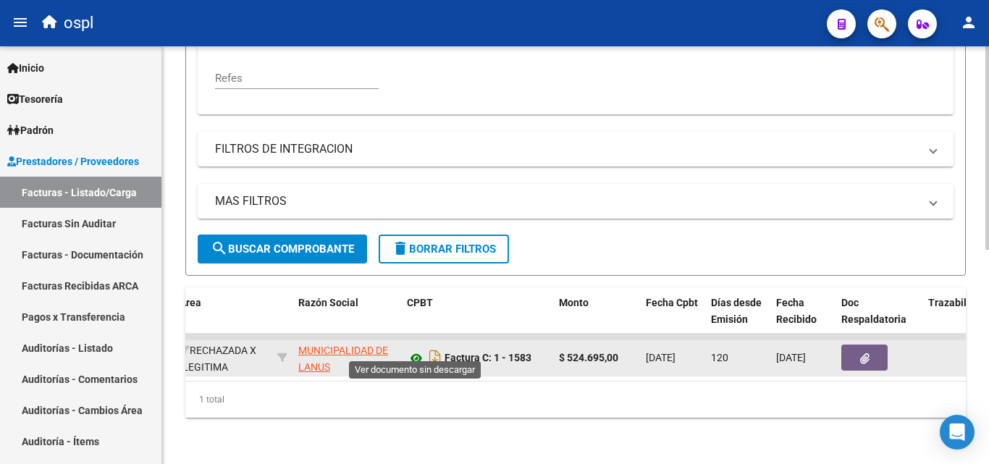
click at [415, 352] on icon at bounding box center [416, 358] width 19 height 17
click at [858, 348] on button "button" at bounding box center [864, 358] width 46 height 26
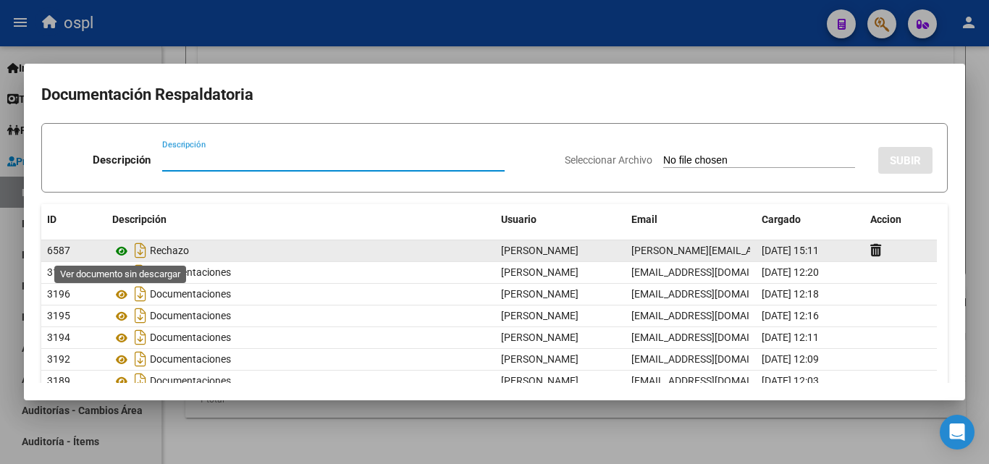
click at [117, 257] on icon at bounding box center [121, 250] width 19 height 17
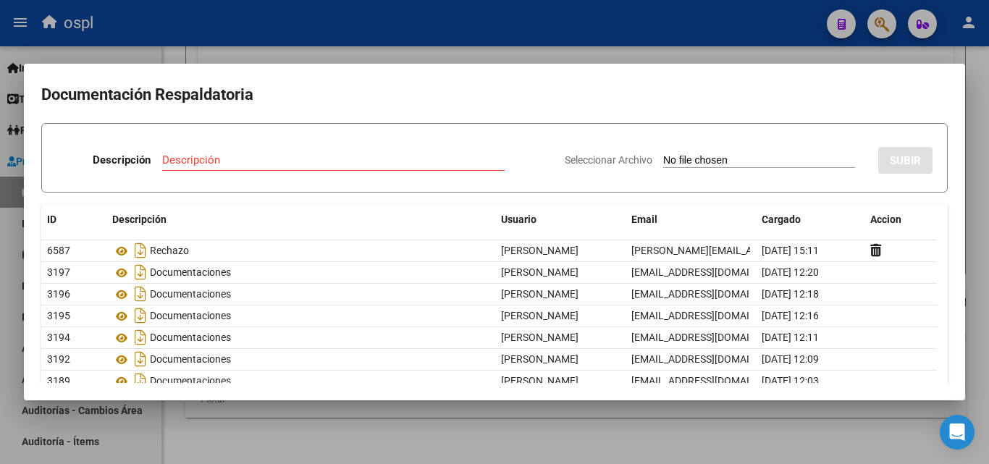
click at [571, 52] on div at bounding box center [494, 232] width 989 height 464
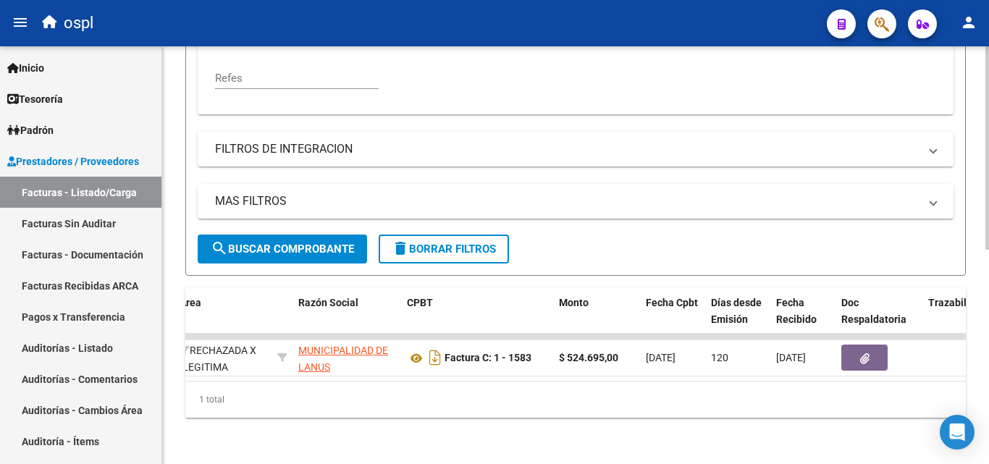
scroll to position [367, 0]
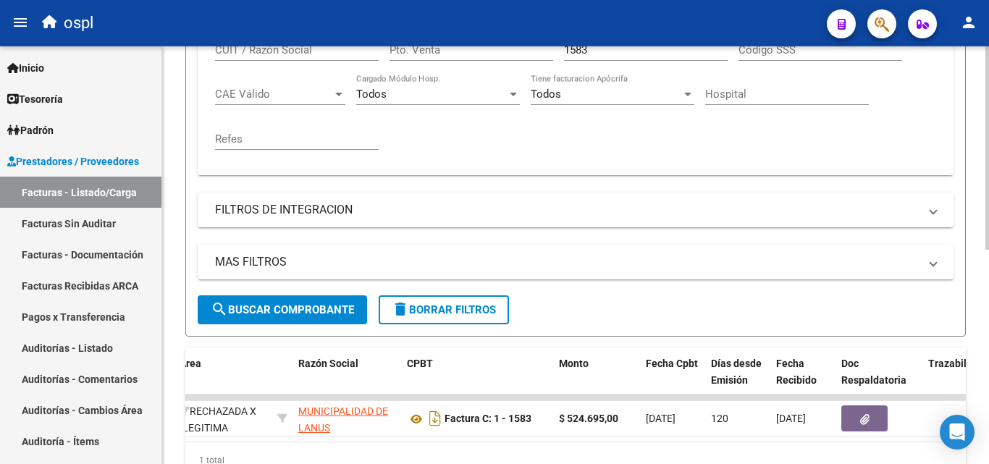
click at [606, 56] on div "1583 Nro. Comprobante" at bounding box center [646, 45] width 164 height 31
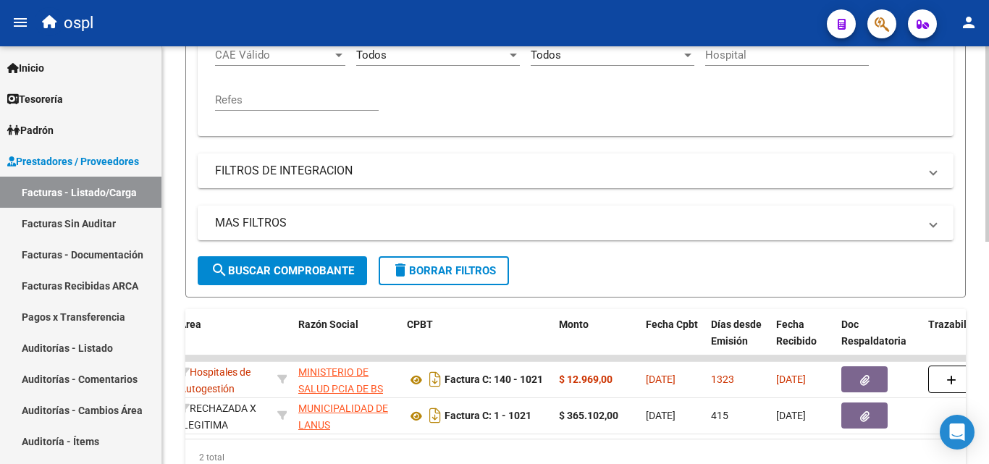
scroll to position [436, 0]
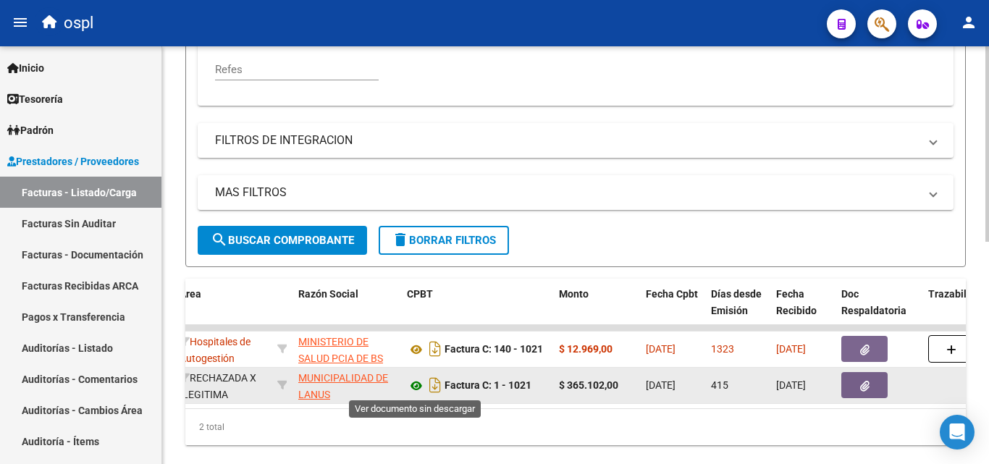
click at [420, 381] on icon at bounding box center [416, 385] width 19 height 17
click at [846, 389] on button "button" at bounding box center [864, 385] width 46 height 26
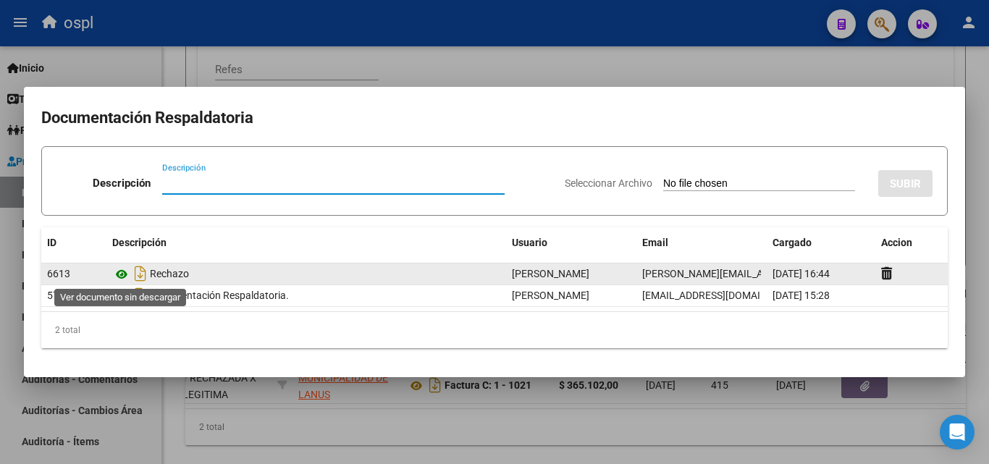
click at [117, 273] on icon at bounding box center [121, 274] width 19 height 17
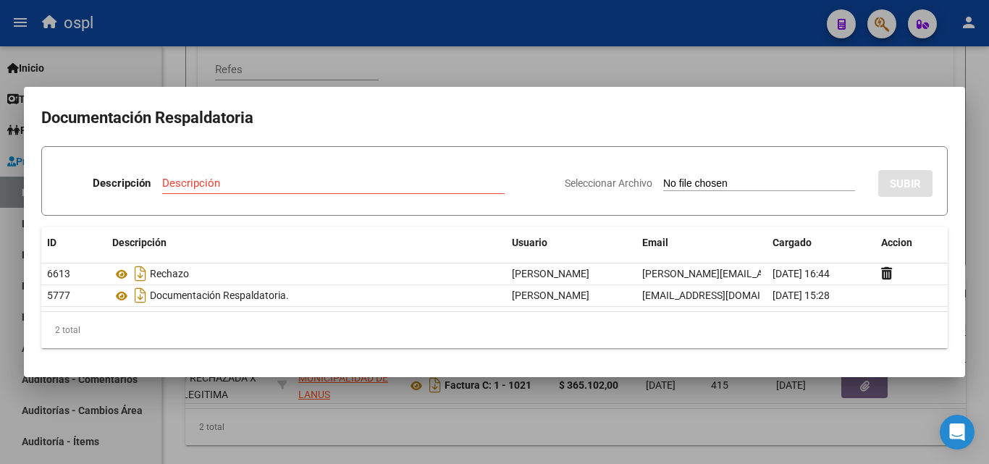
click at [635, 66] on div at bounding box center [494, 232] width 989 height 464
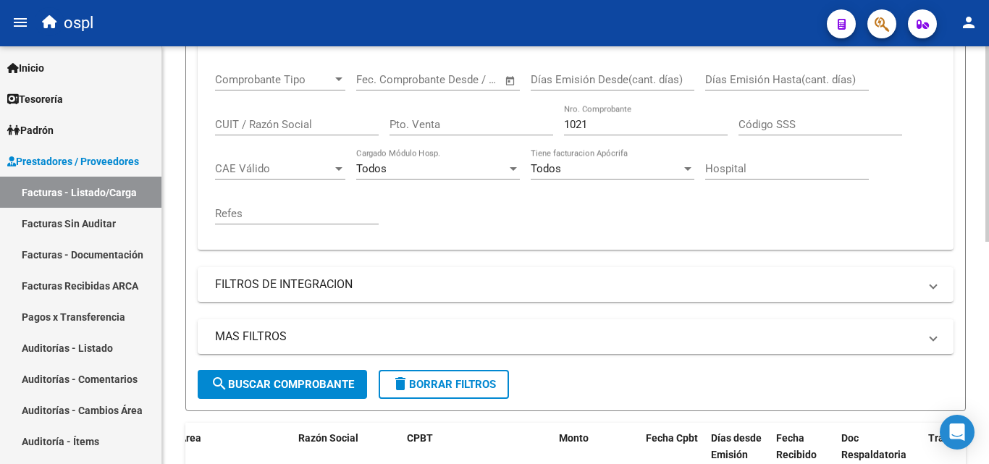
scroll to position [292, 0]
click at [604, 119] on input "1021" at bounding box center [646, 125] width 164 height 13
type input "1024"
click at [605, 193] on div "Todos Tiene facturacion Apócrifa" at bounding box center [613, 171] width 164 height 45
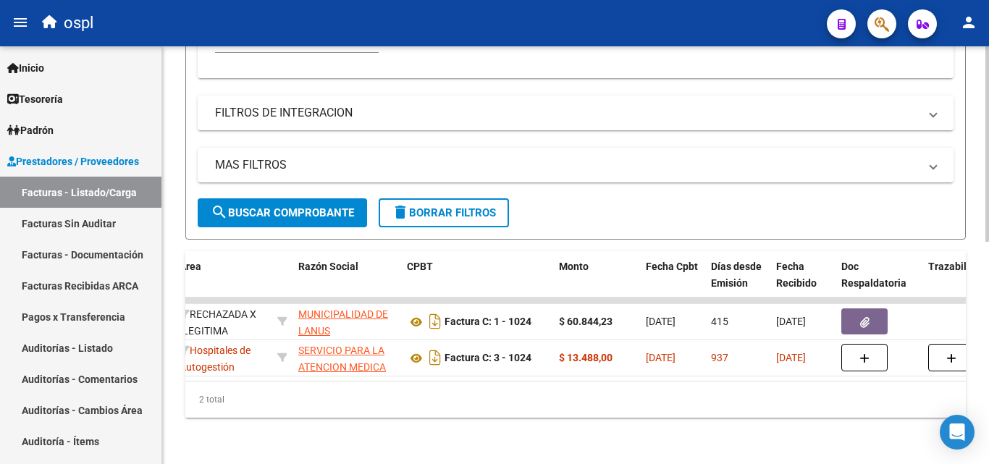
scroll to position [476, 0]
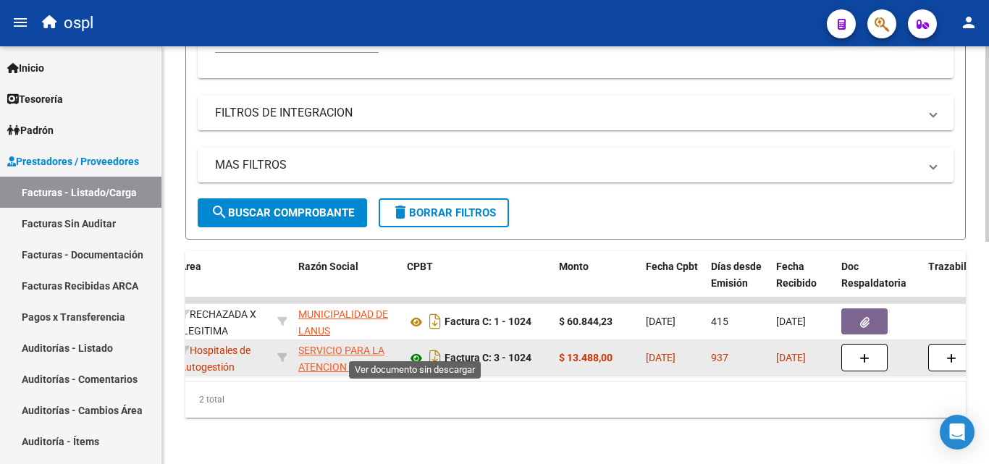
click at [420, 350] on icon at bounding box center [416, 358] width 19 height 17
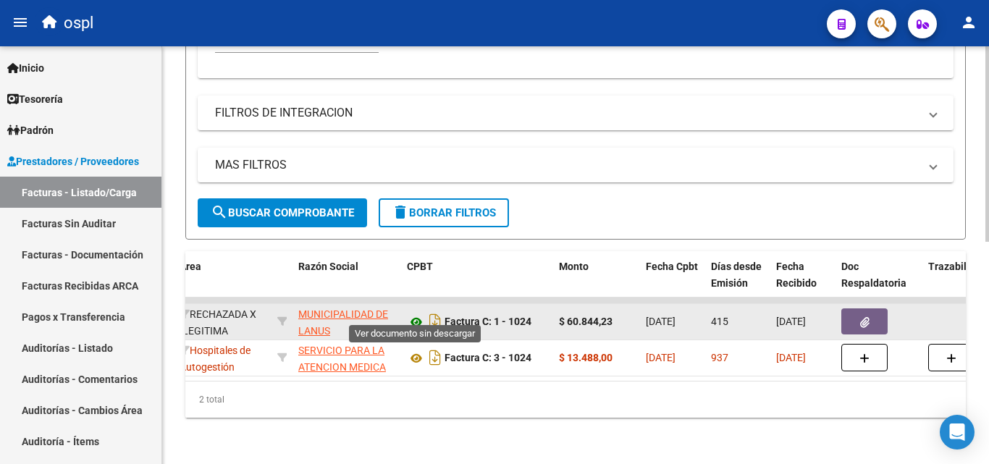
click at [418, 313] on icon at bounding box center [416, 321] width 19 height 17
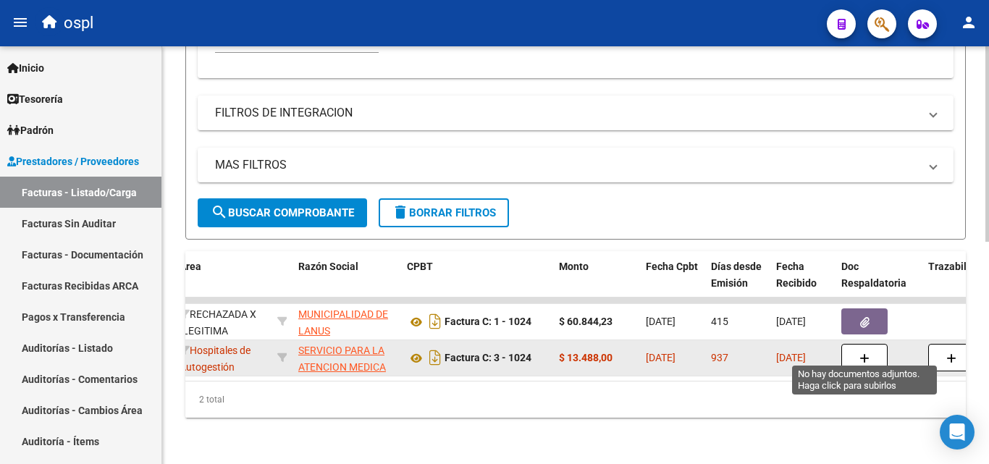
click at [858, 344] on button "button" at bounding box center [864, 358] width 46 height 28
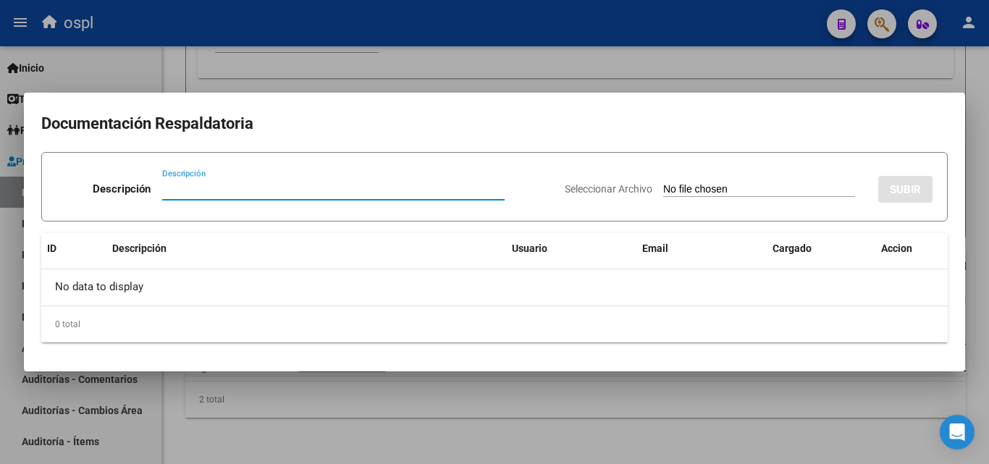
click at [415, 453] on div at bounding box center [494, 232] width 989 height 464
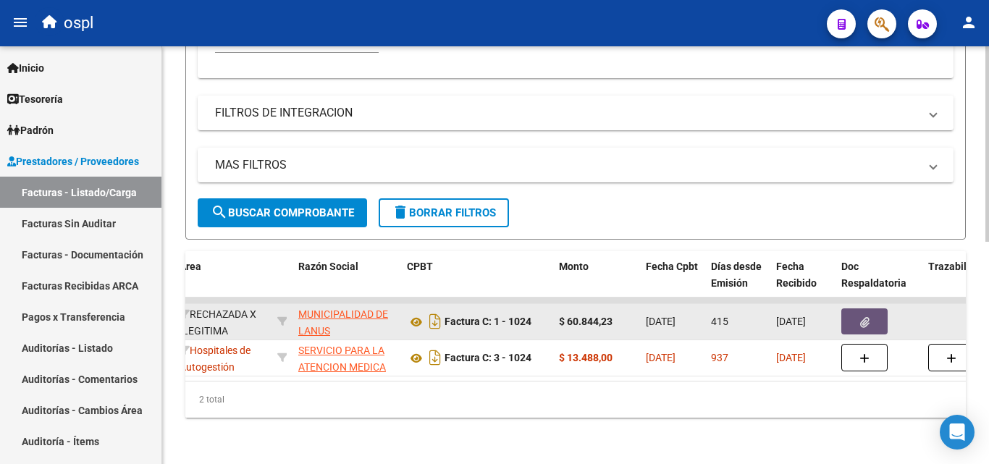
click at [857, 309] on button "button" at bounding box center [864, 321] width 46 height 26
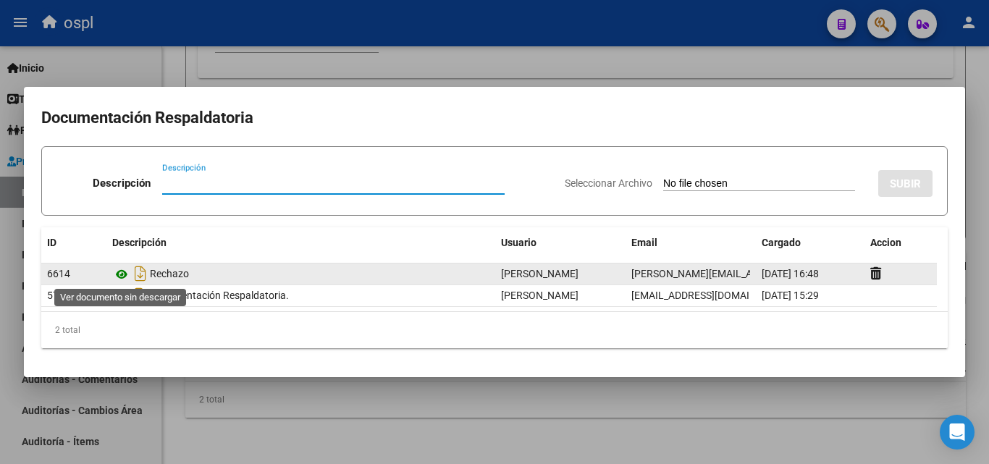
click at [125, 274] on icon at bounding box center [121, 274] width 19 height 17
